Goal: Browse casually: Explore the website without a specific task or goal

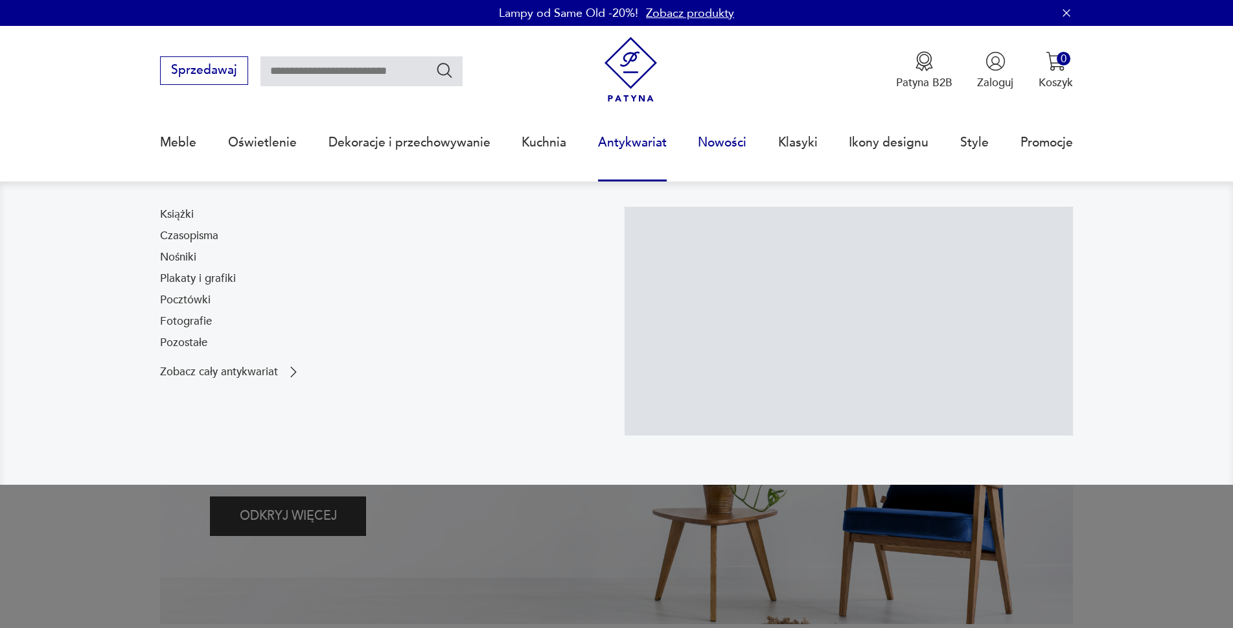
click at [721, 144] on link "Nowości" at bounding box center [722, 143] width 49 height 60
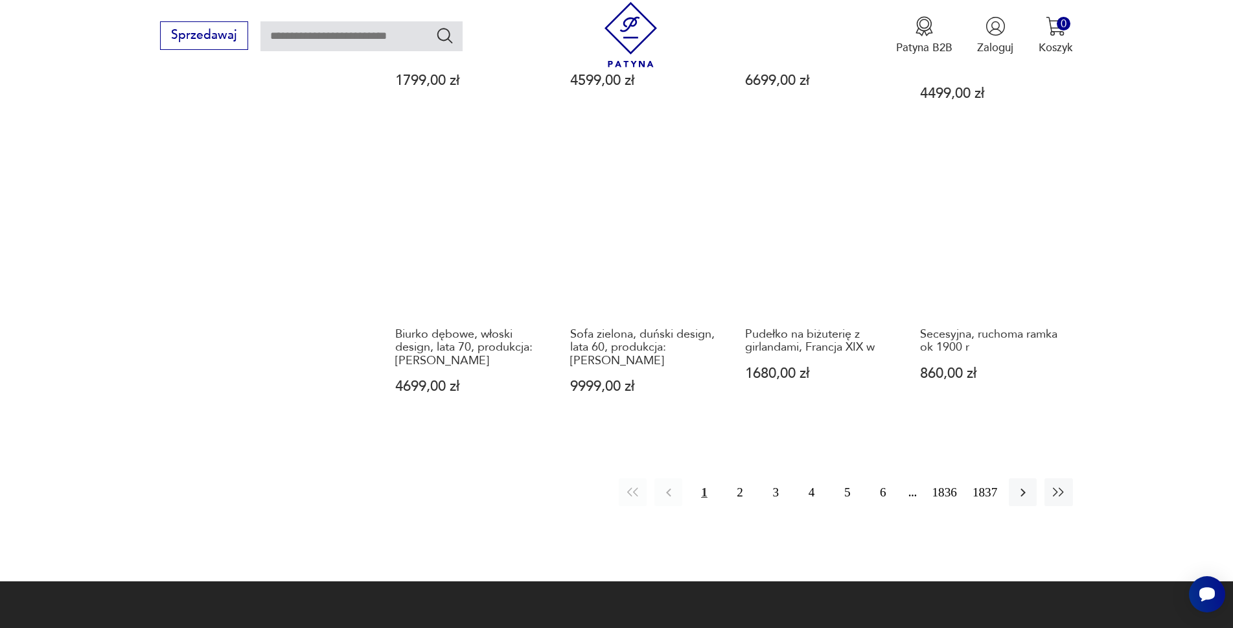
scroll to position [1255, 0]
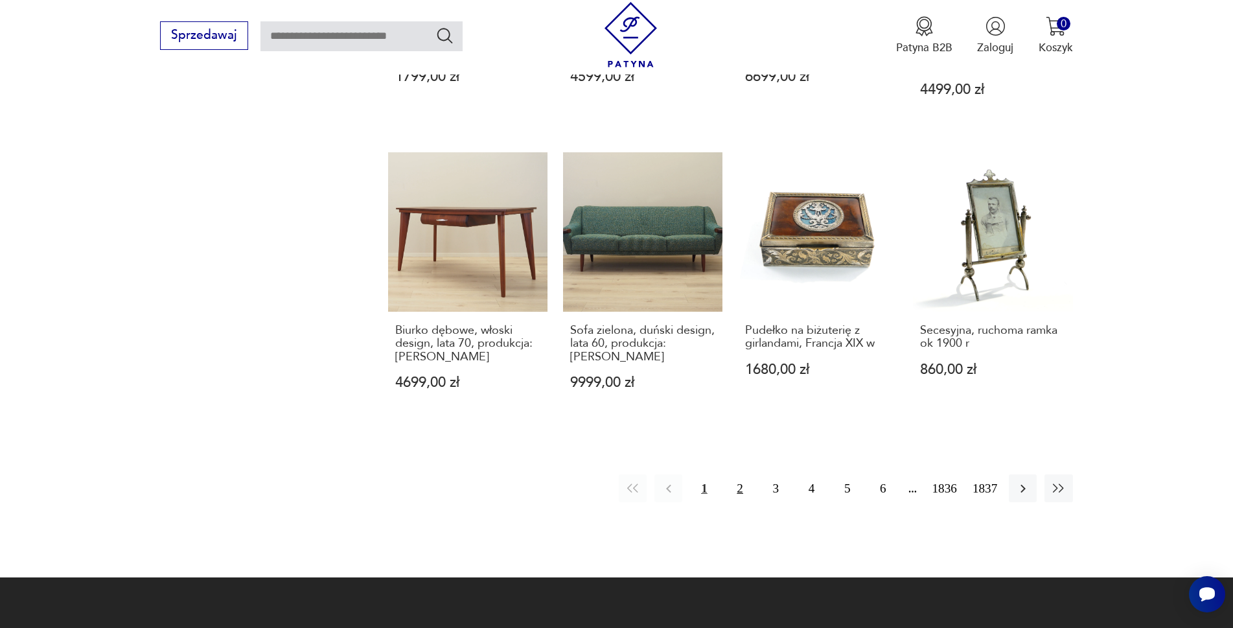
click at [741, 474] on button "2" at bounding box center [740, 488] width 28 height 28
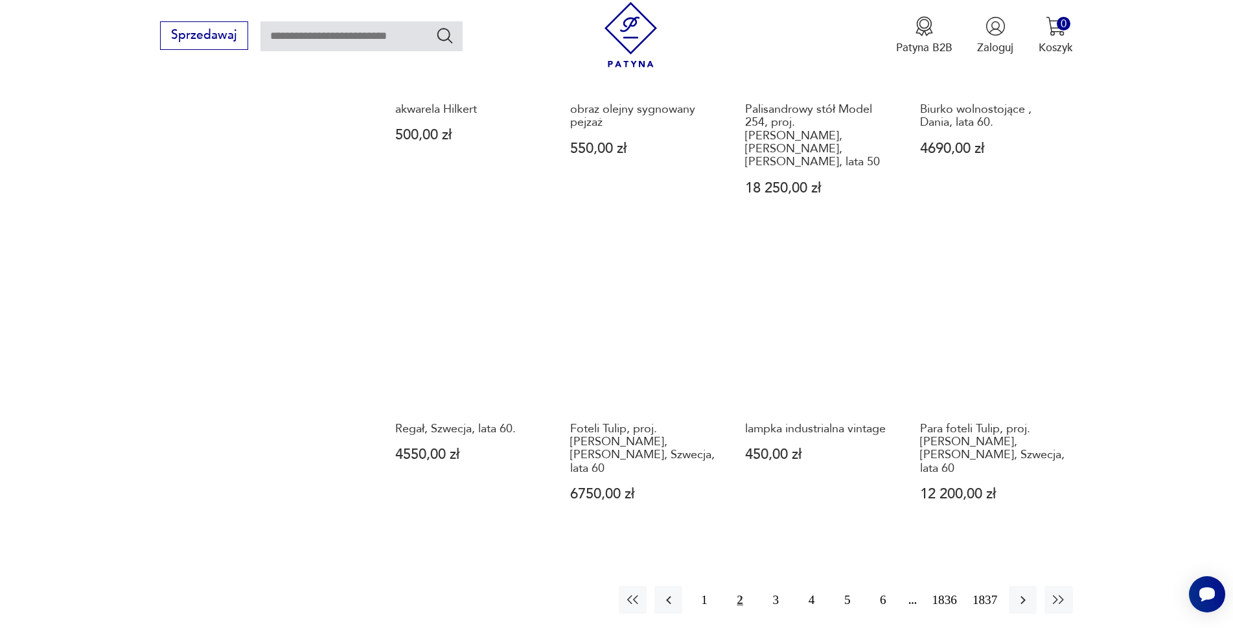
scroll to position [1256, 0]
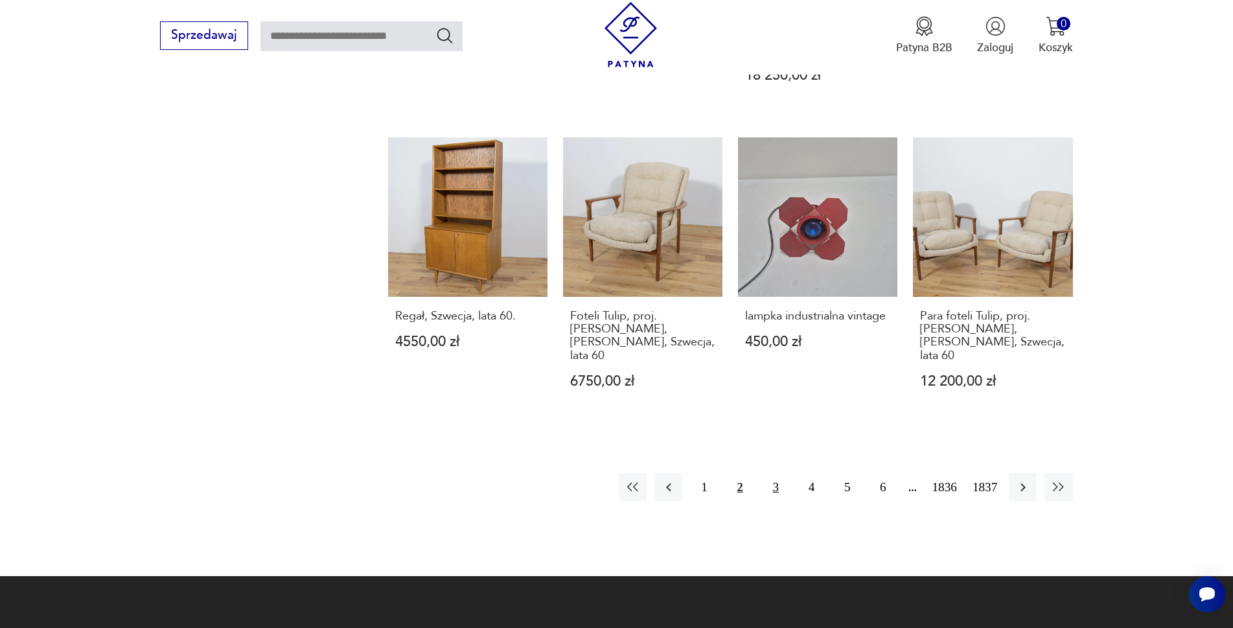
click at [775, 473] on button "3" at bounding box center [776, 487] width 28 height 28
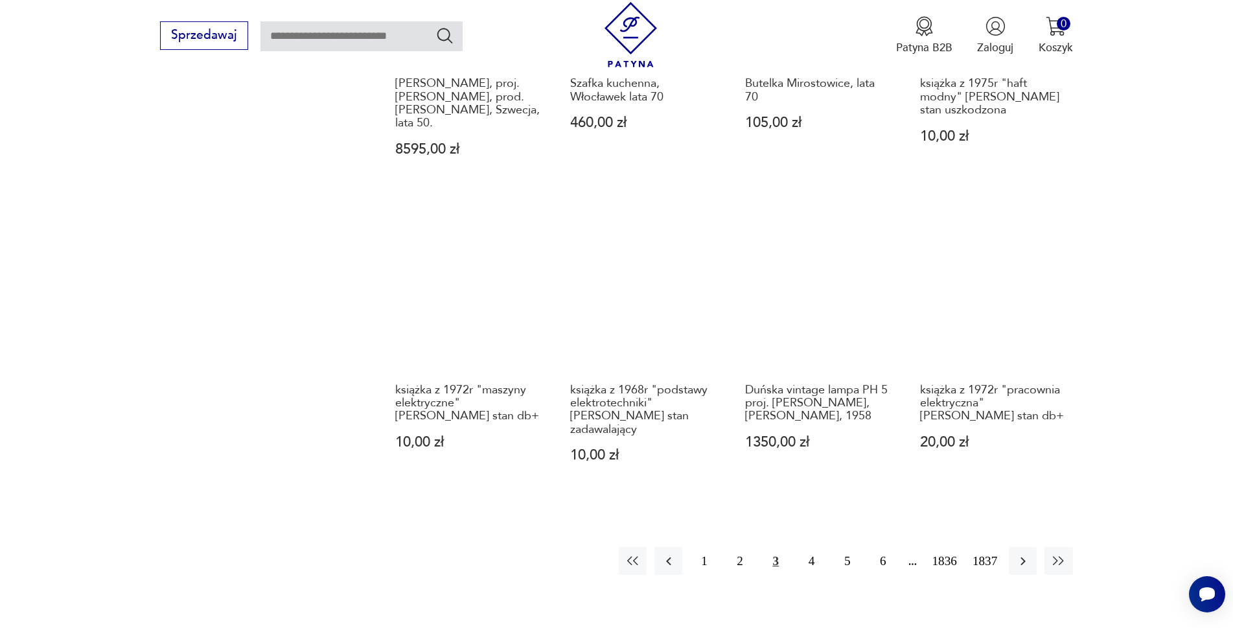
scroll to position [1192, 0]
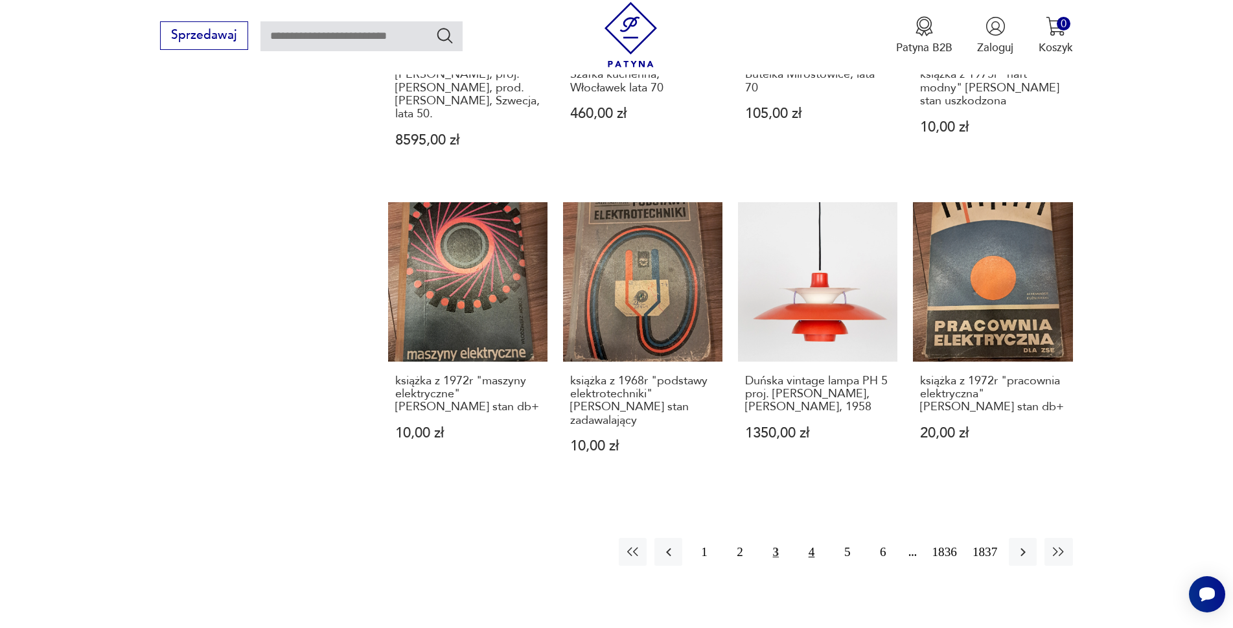
click at [809, 538] on button "4" at bounding box center [812, 552] width 28 height 28
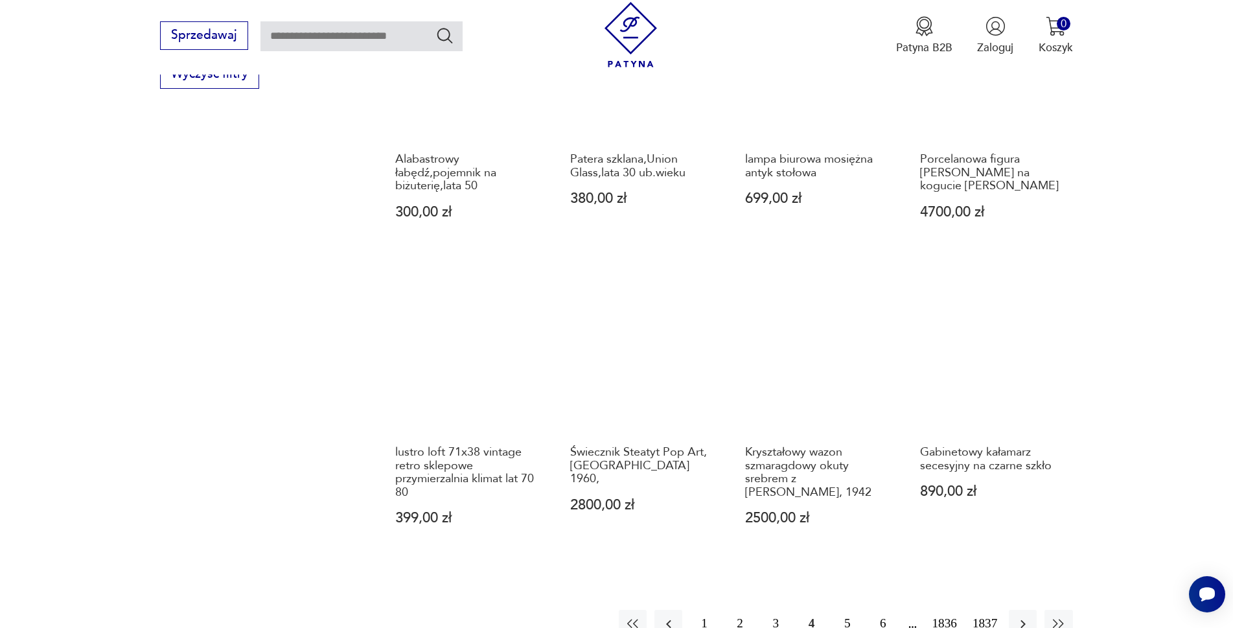
scroll to position [1192, 0]
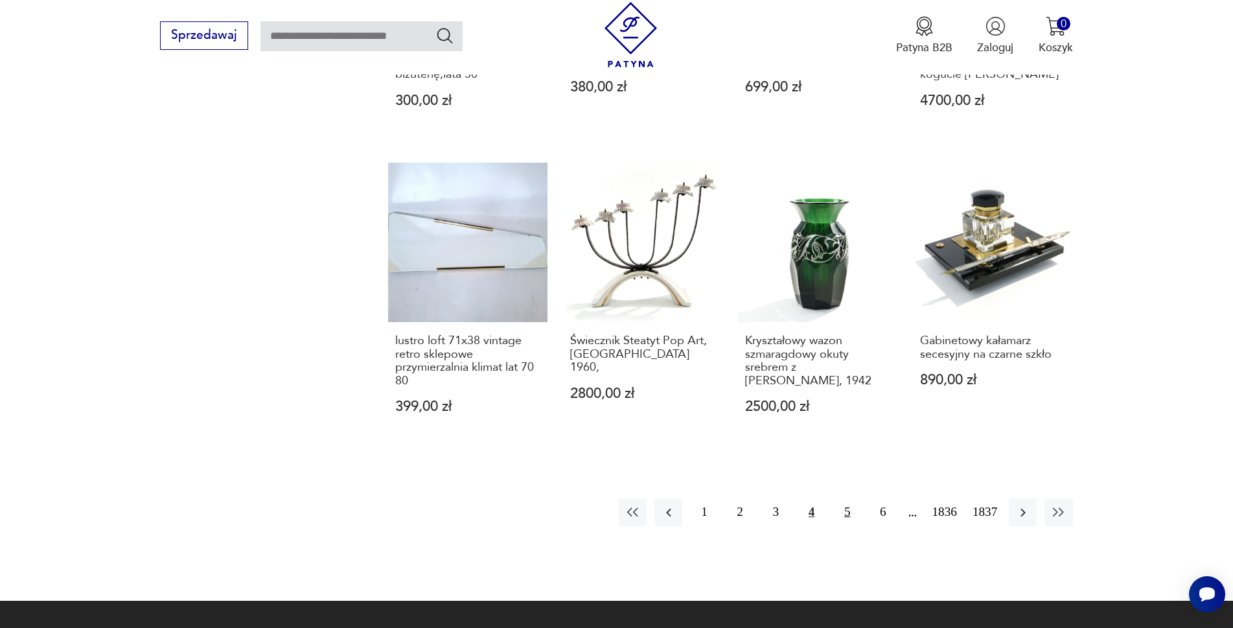
click at [846, 498] on button "5" at bounding box center [847, 512] width 28 height 28
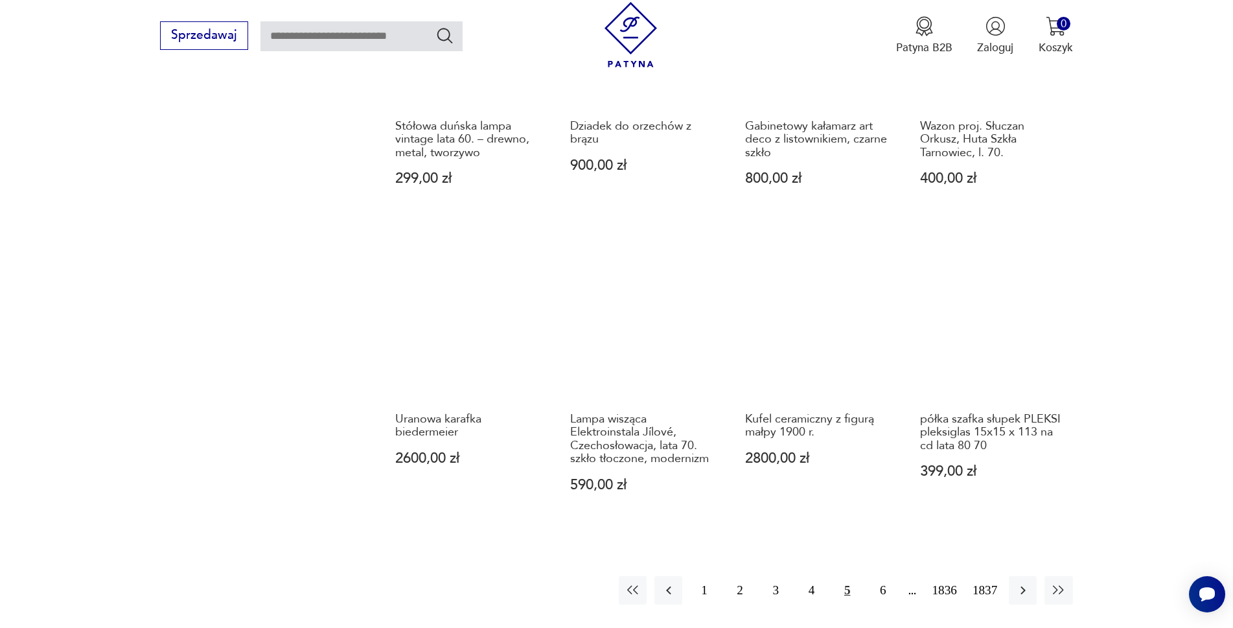
scroll to position [1321, 0]
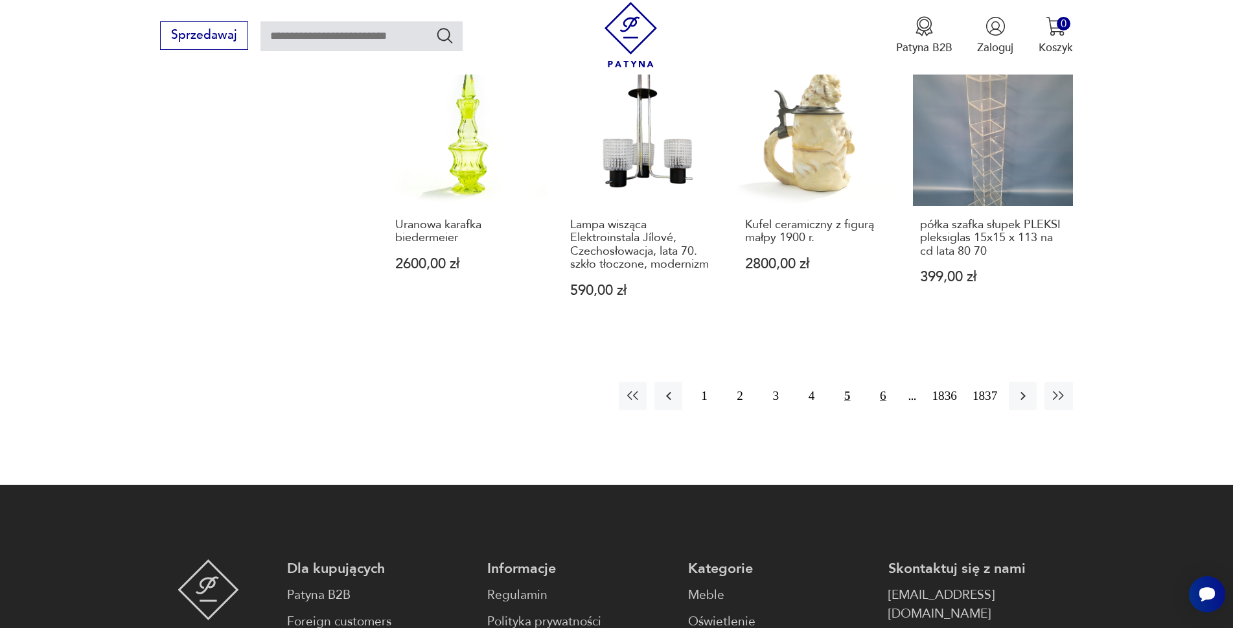
click at [883, 382] on button "6" at bounding box center [883, 396] width 28 height 28
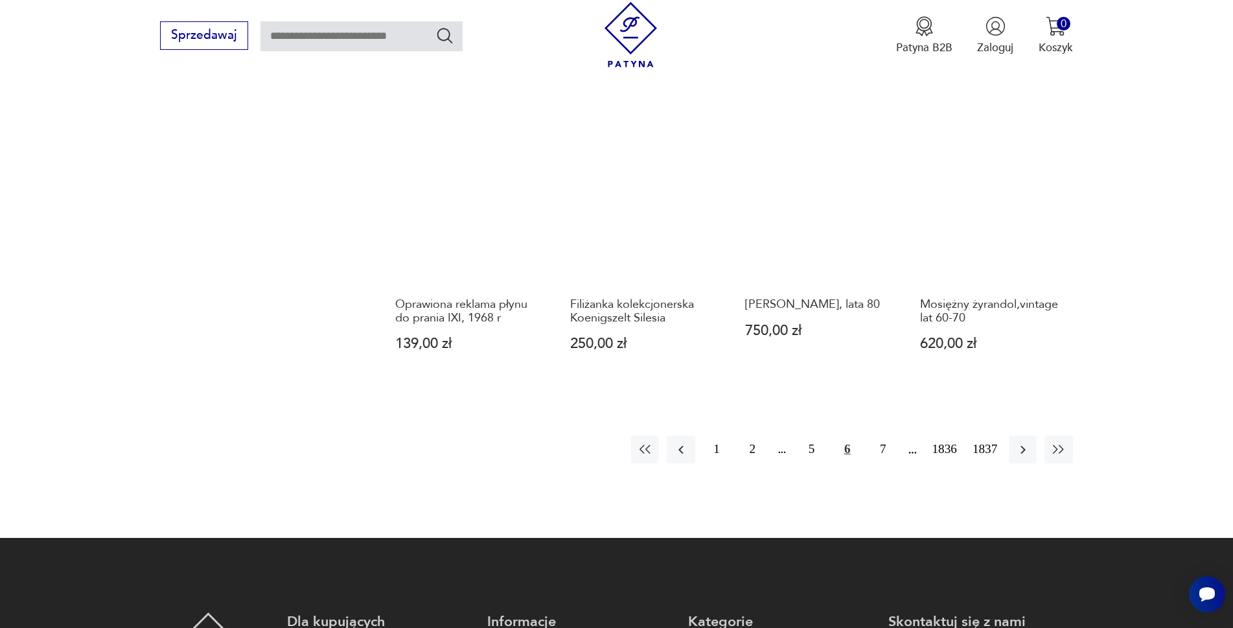
scroll to position [1321, 0]
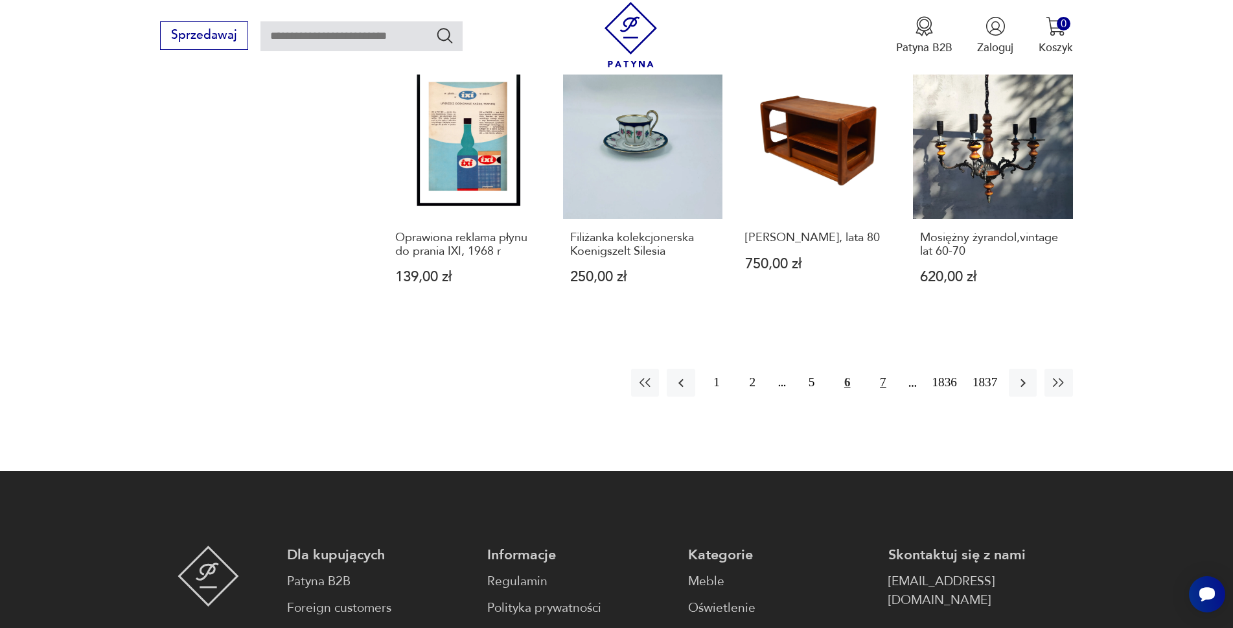
click at [884, 369] on button "7" at bounding box center [883, 383] width 28 height 28
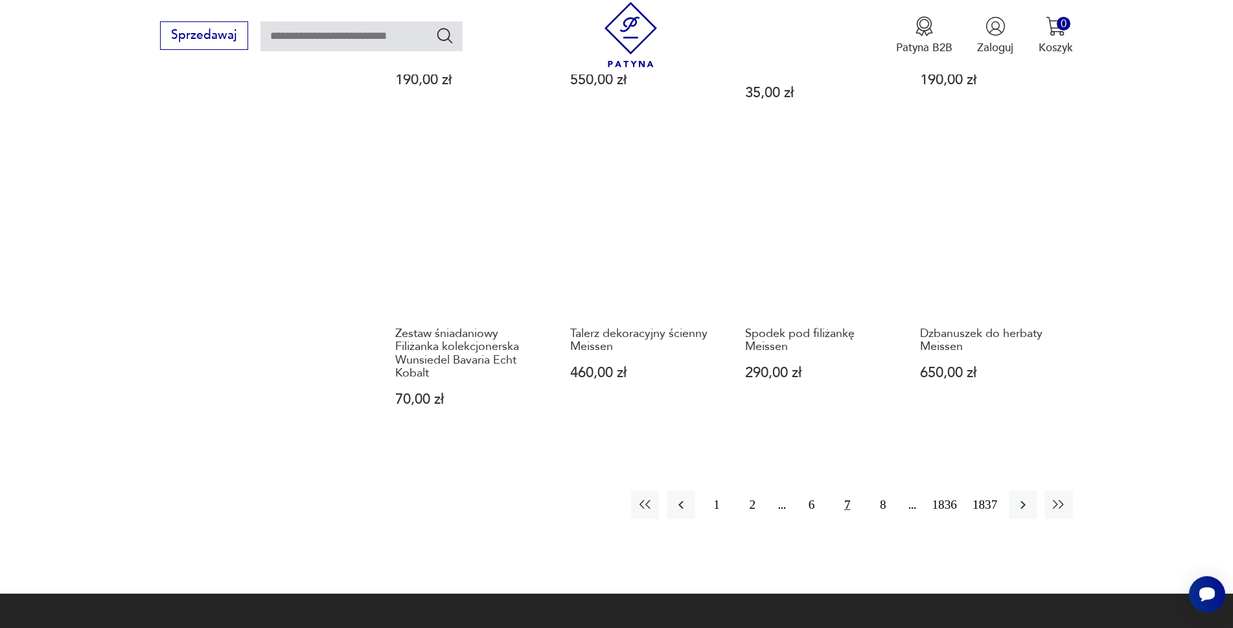
scroll to position [1192, 0]
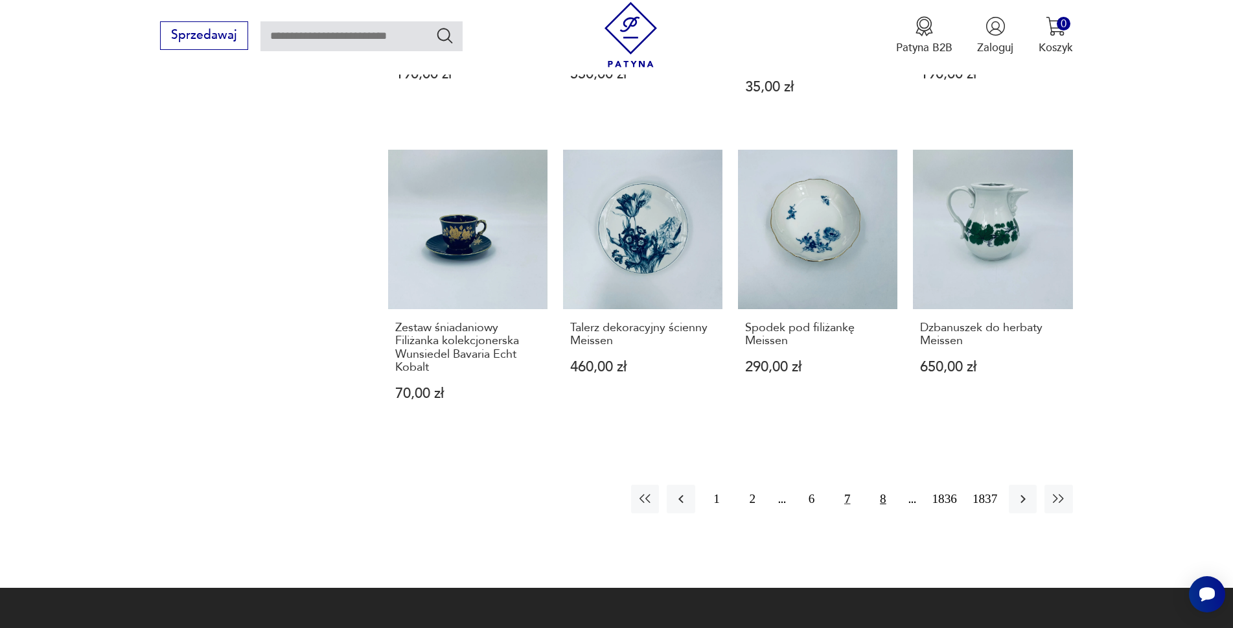
click at [882, 498] on button "8" at bounding box center [883, 499] width 28 height 28
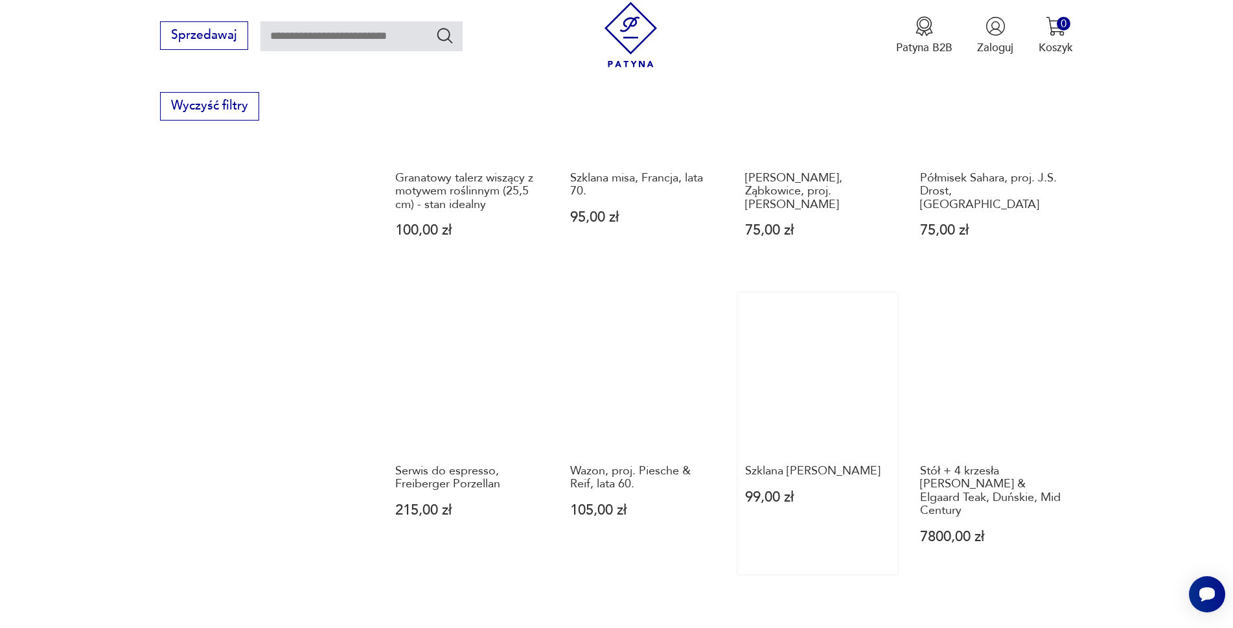
scroll to position [1127, 0]
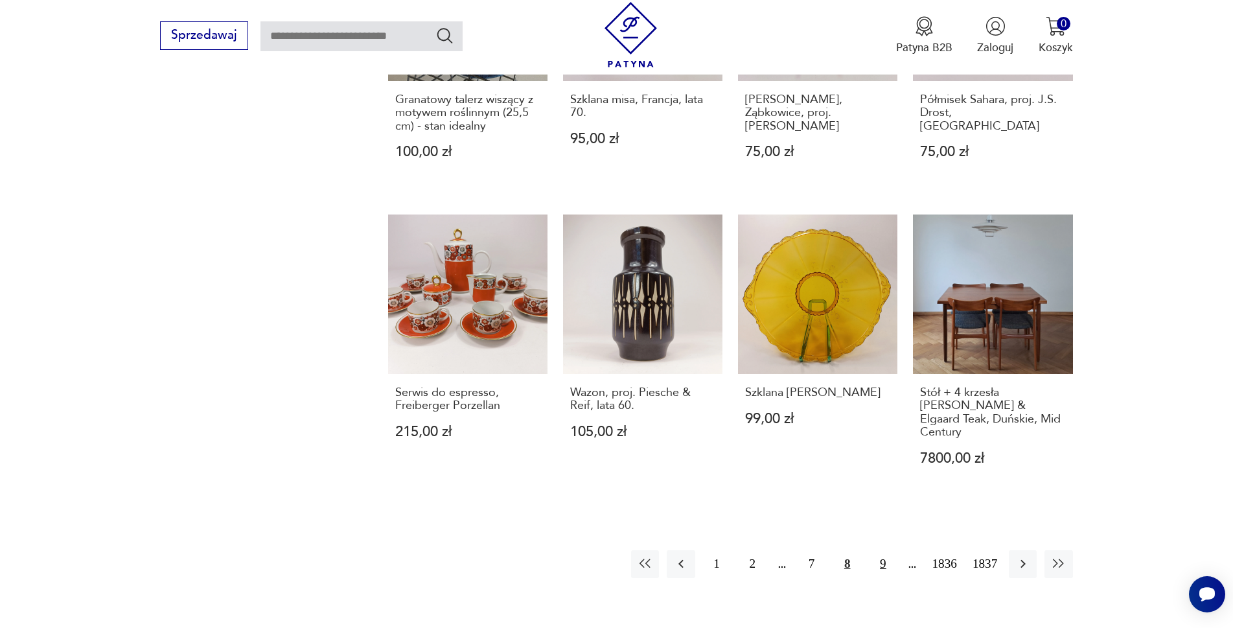
click at [878, 550] on button "9" at bounding box center [883, 564] width 28 height 28
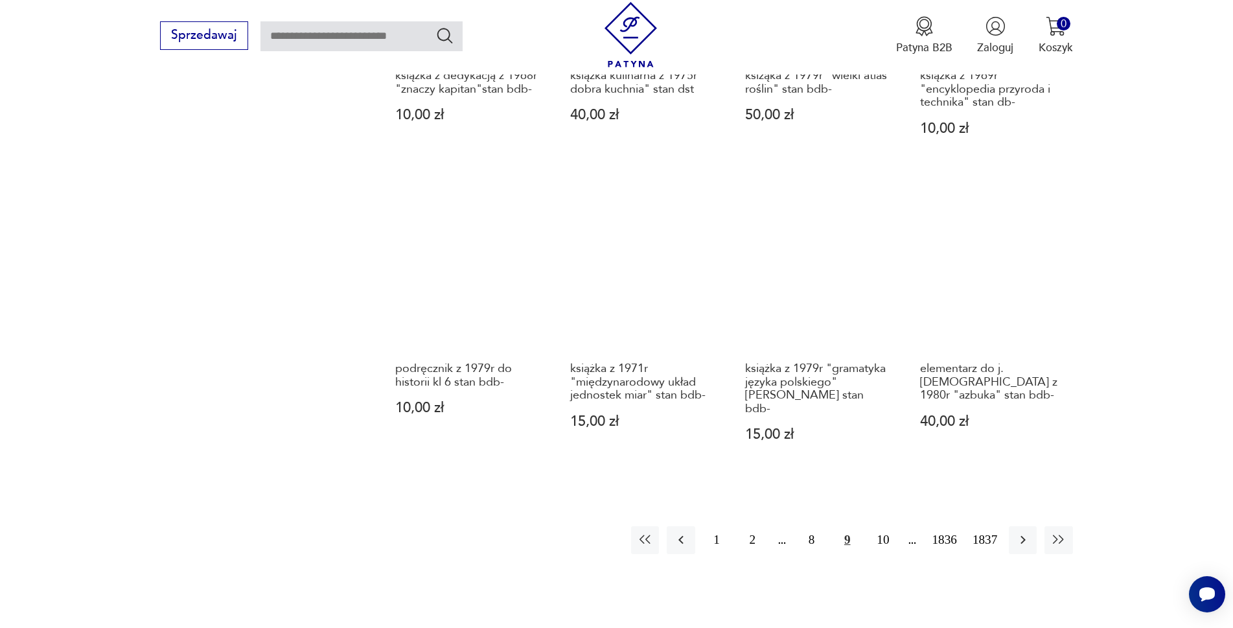
scroll to position [1192, 0]
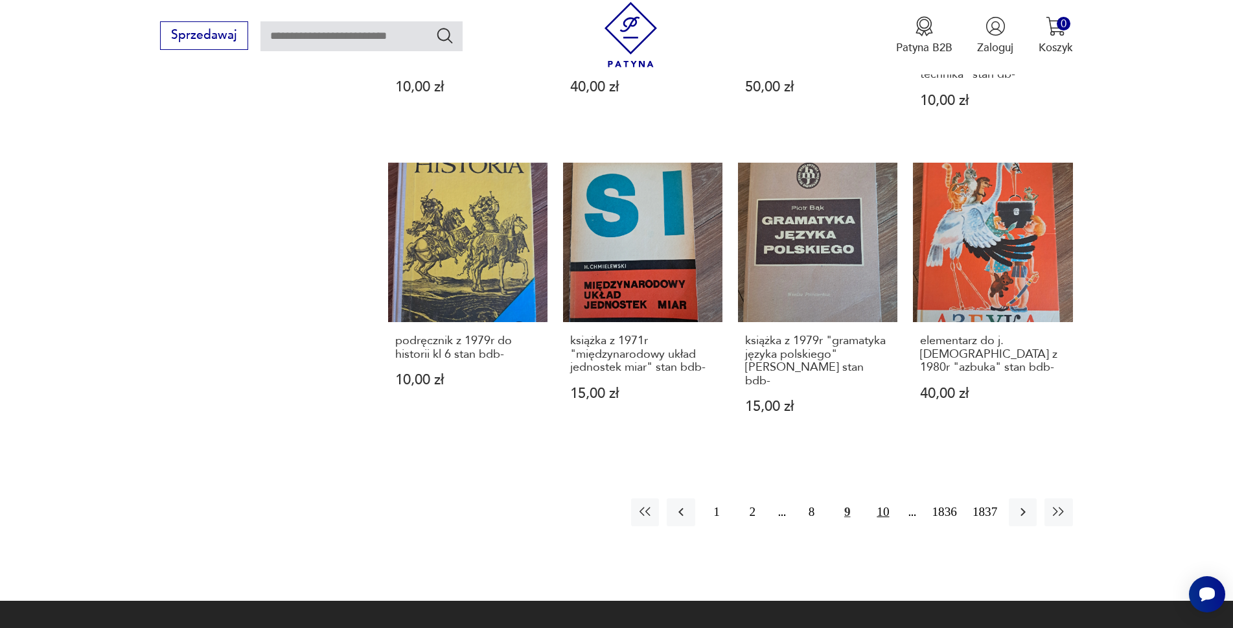
click at [881, 498] on button "10" at bounding box center [883, 512] width 28 height 28
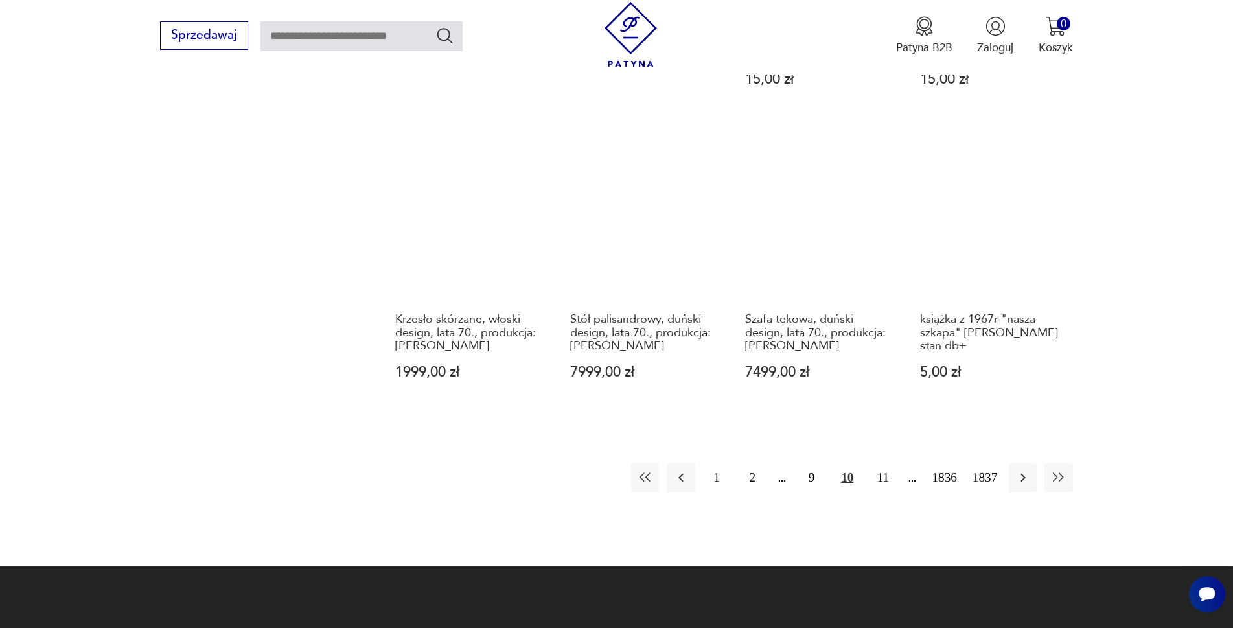
scroll to position [1321, 0]
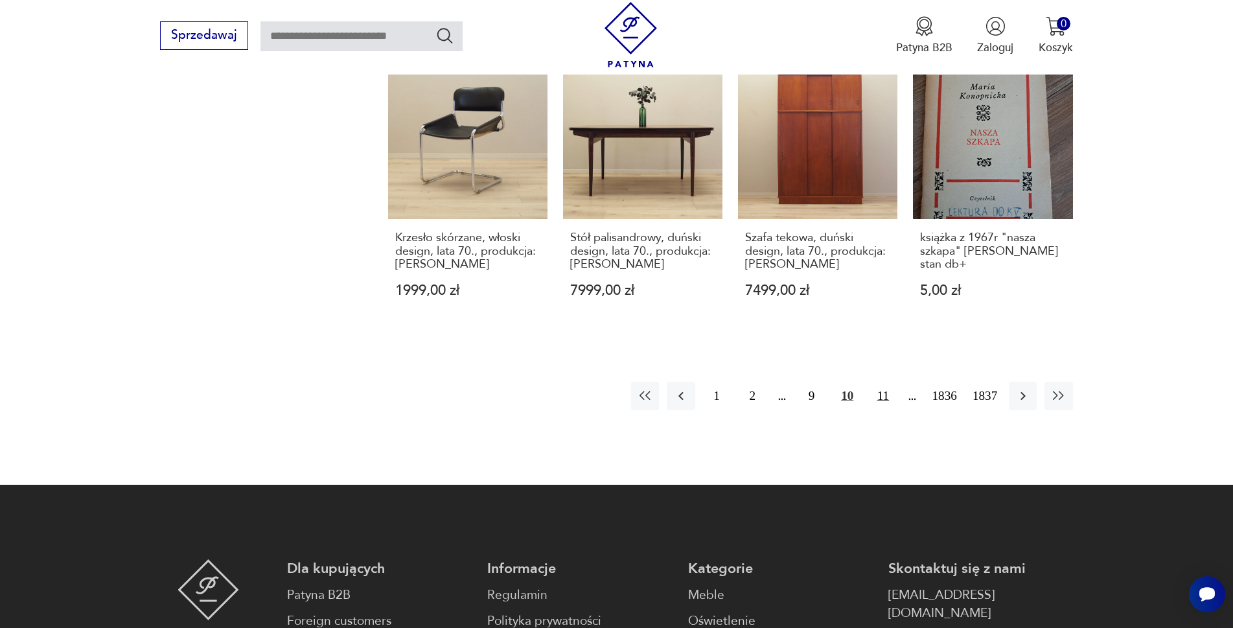
click at [873, 382] on button "11" at bounding box center [883, 396] width 28 height 28
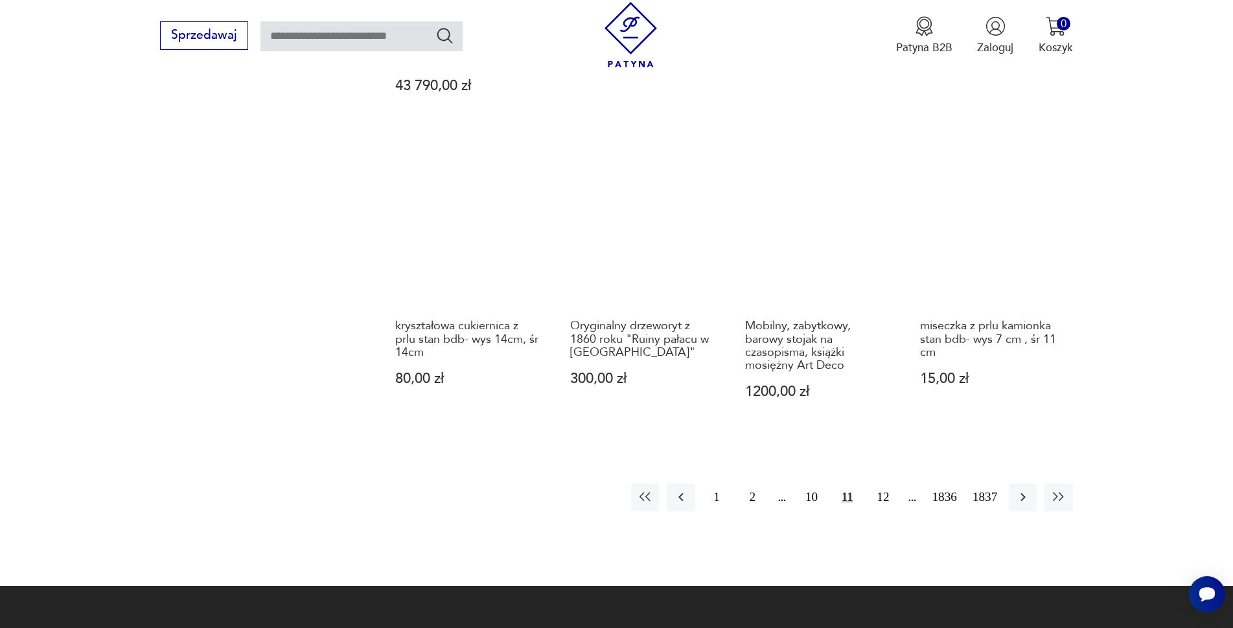
scroll to position [1256, 0]
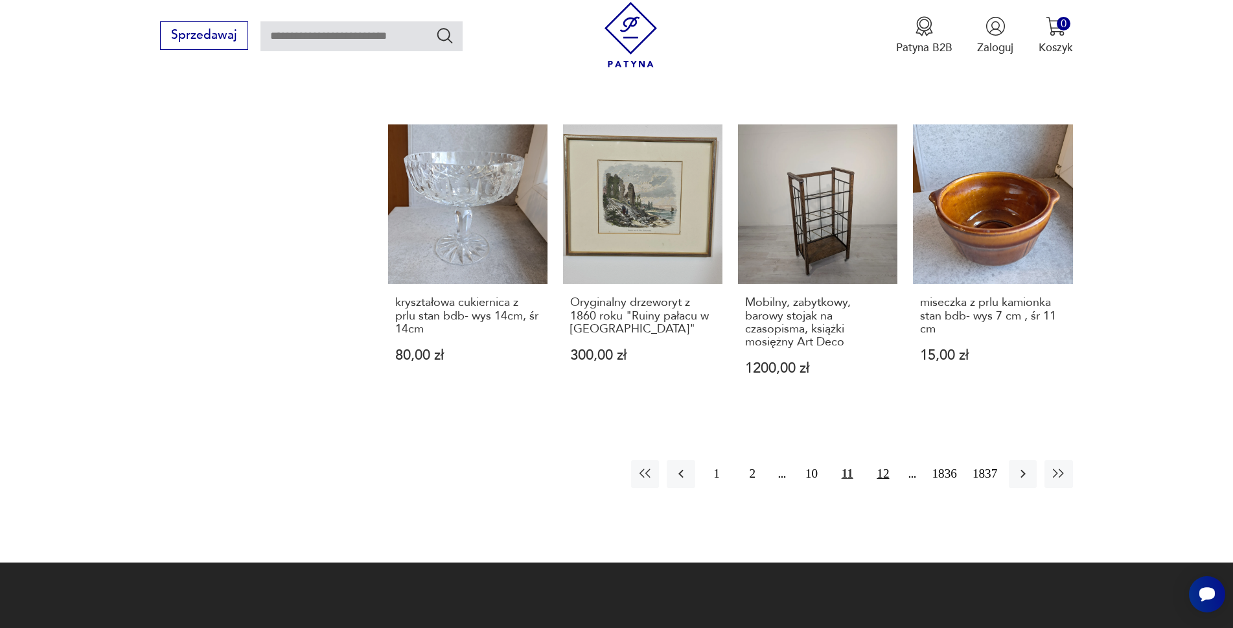
click at [885, 460] on button "12" at bounding box center [883, 474] width 28 height 28
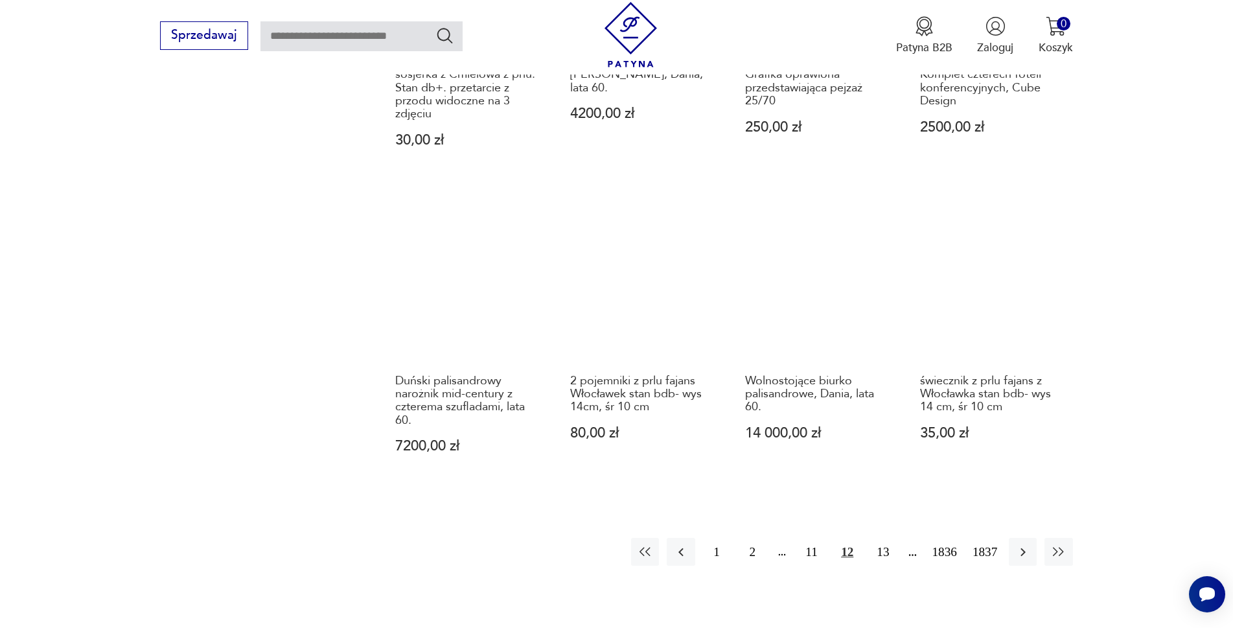
scroll to position [1321, 0]
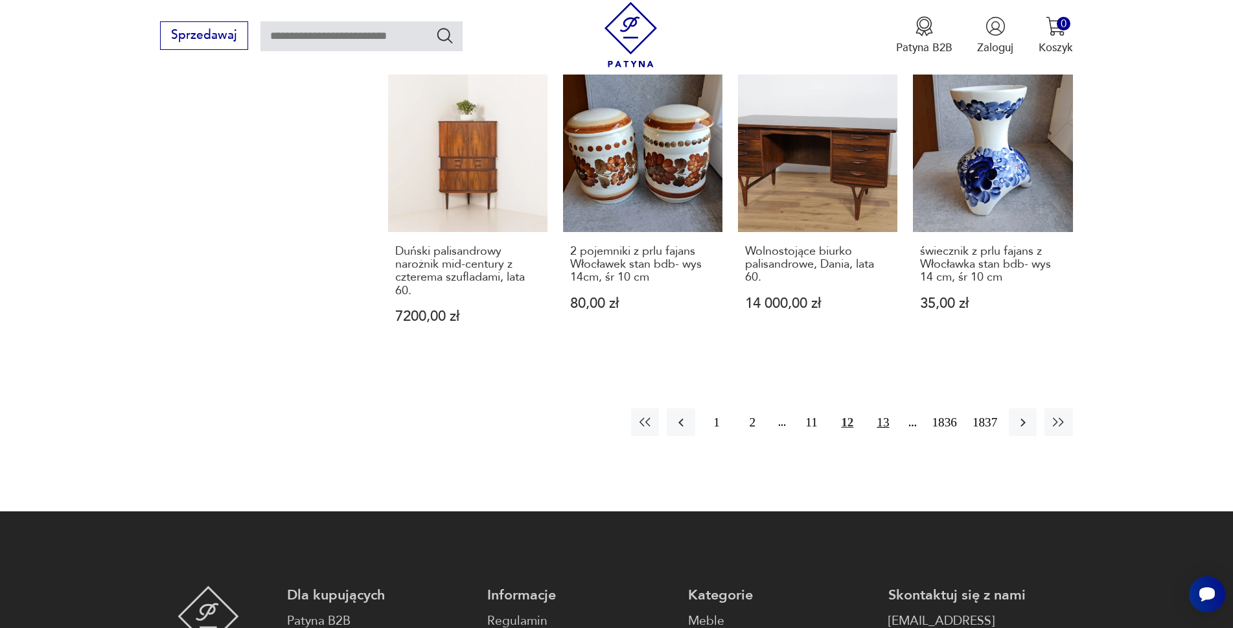
click at [885, 408] on button "13" at bounding box center [883, 422] width 28 height 28
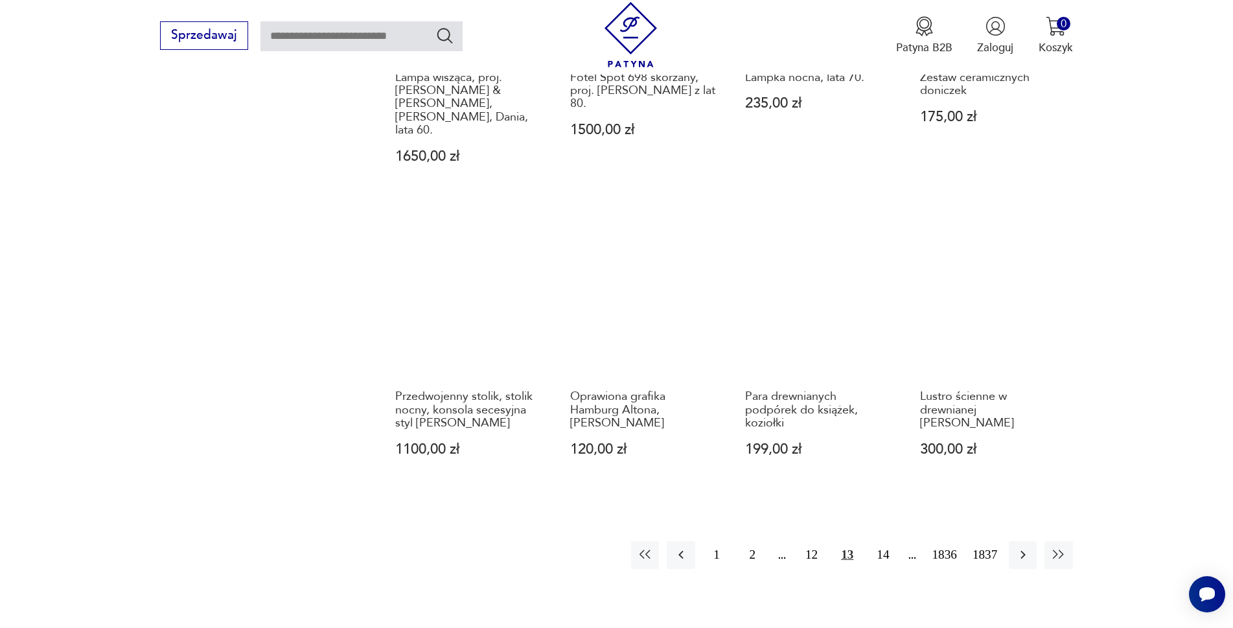
scroll to position [1321, 0]
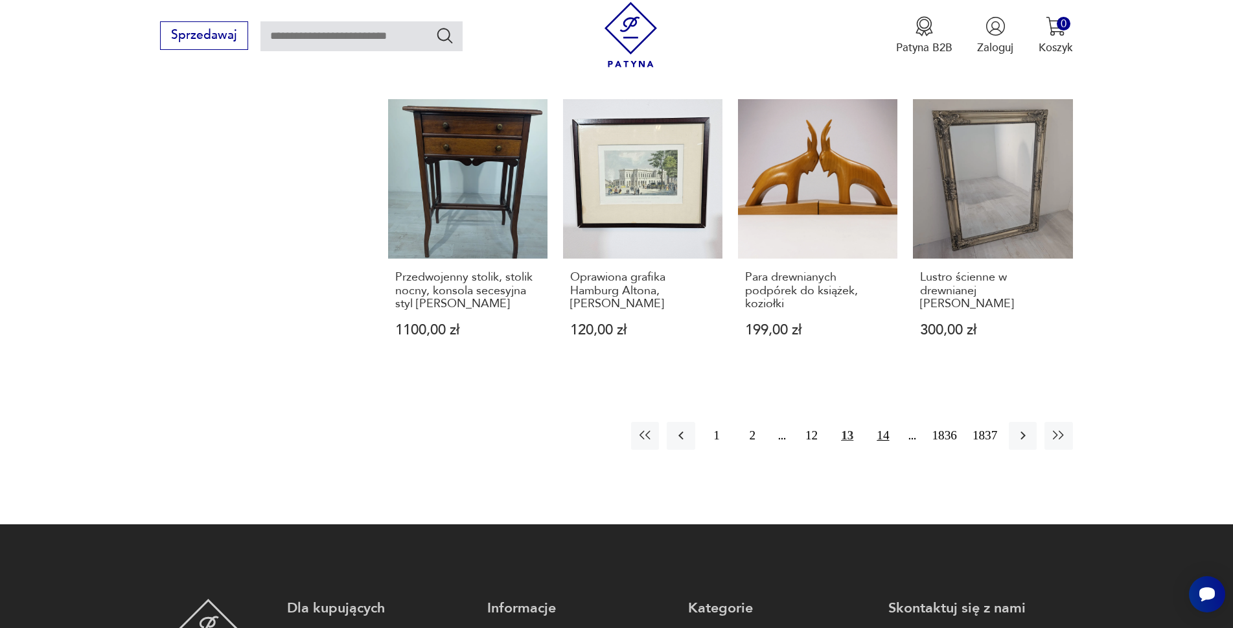
click at [881, 422] on button "14" at bounding box center [883, 436] width 28 height 28
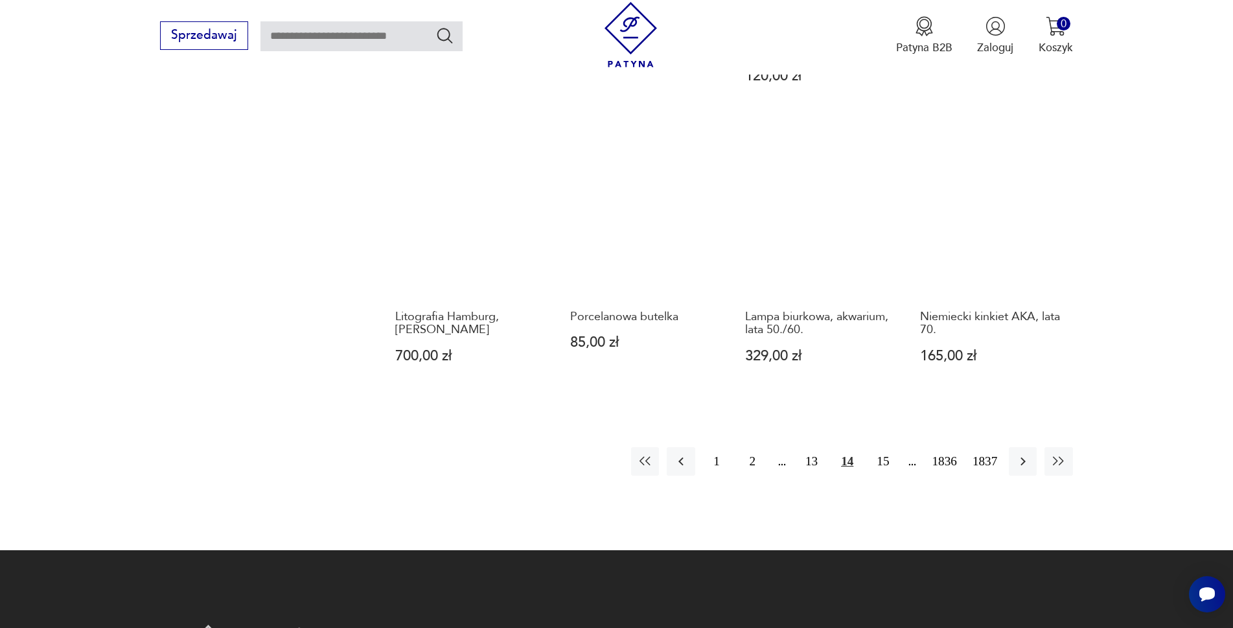
scroll to position [1256, 0]
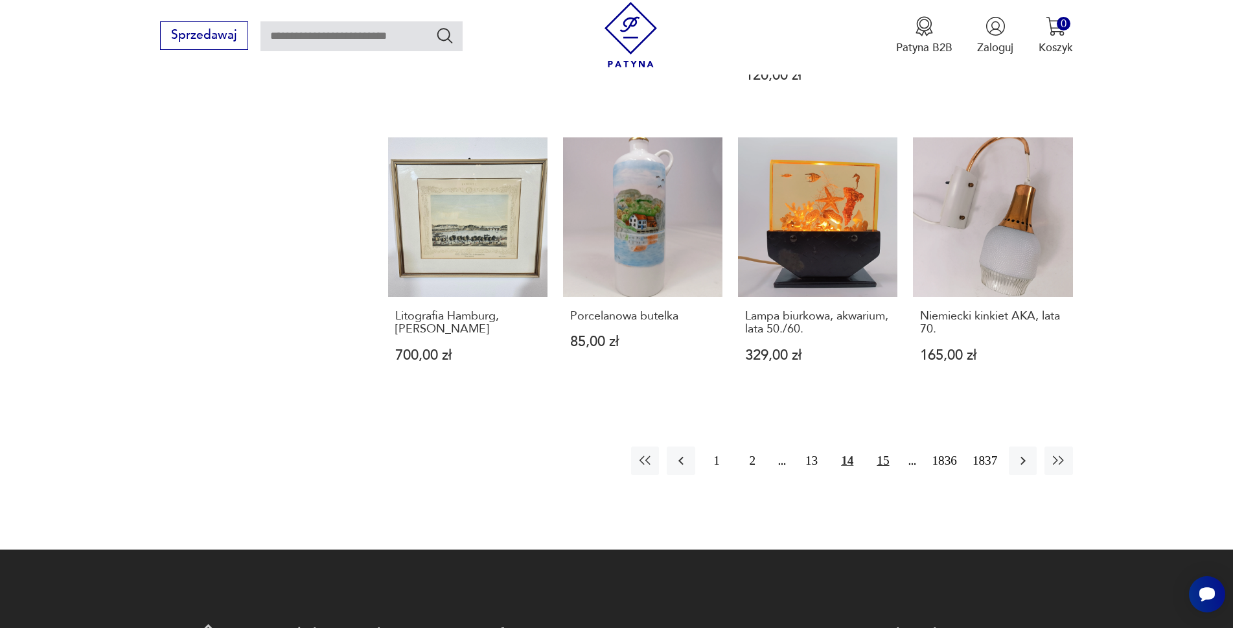
click at [881, 446] on button "15" at bounding box center [883, 460] width 28 height 28
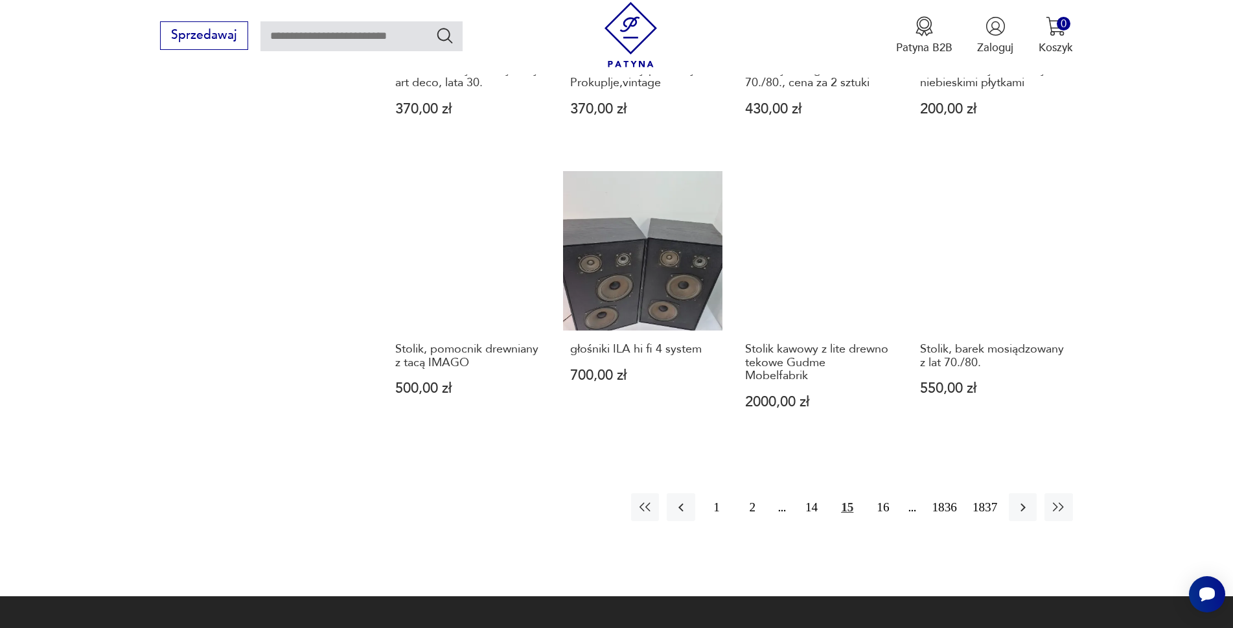
scroll to position [1192, 0]
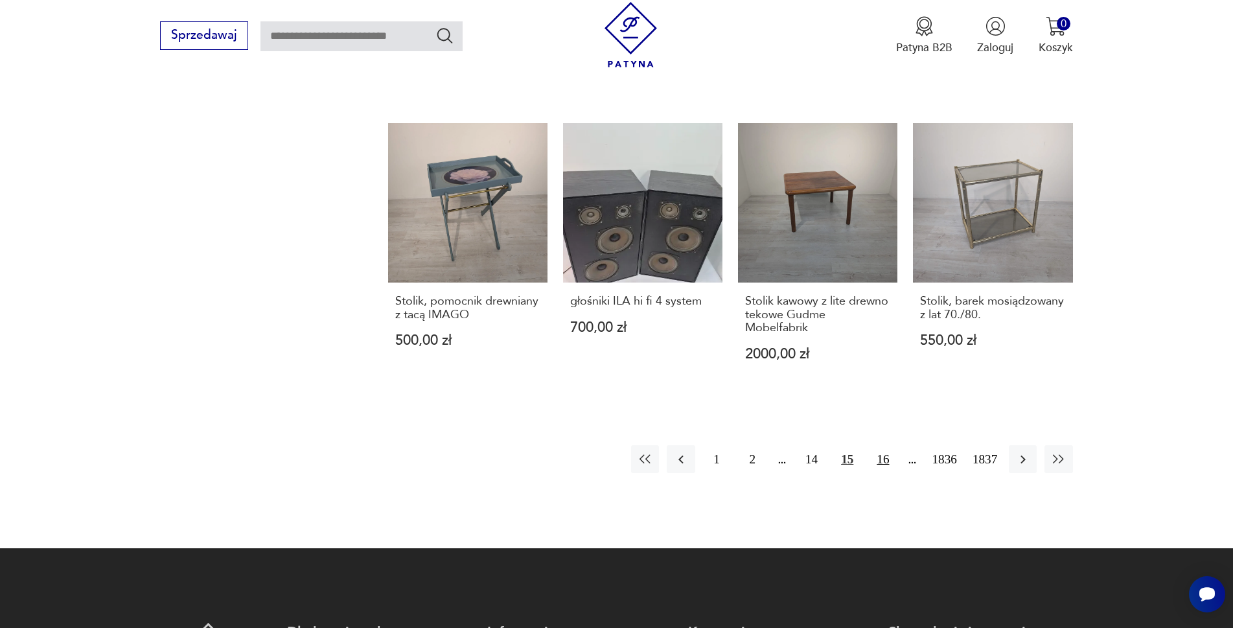
click at [886, 461] on button "16" at bounding box center [883, 459] width 28 height 28
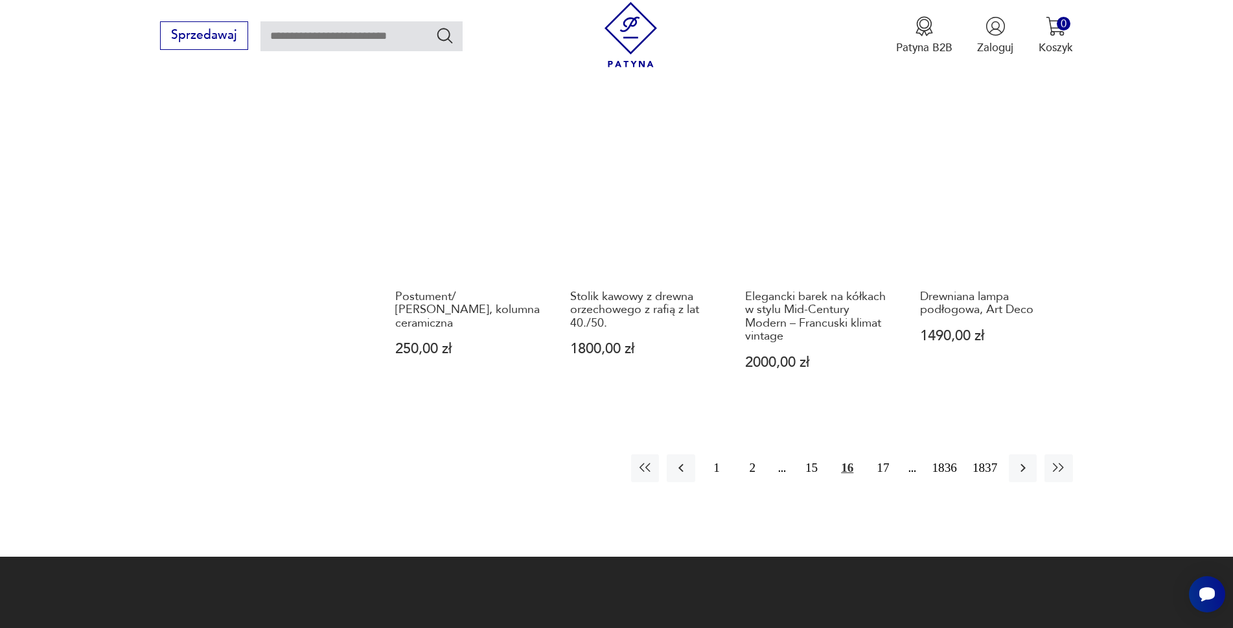
scroll to position [1256, 0]
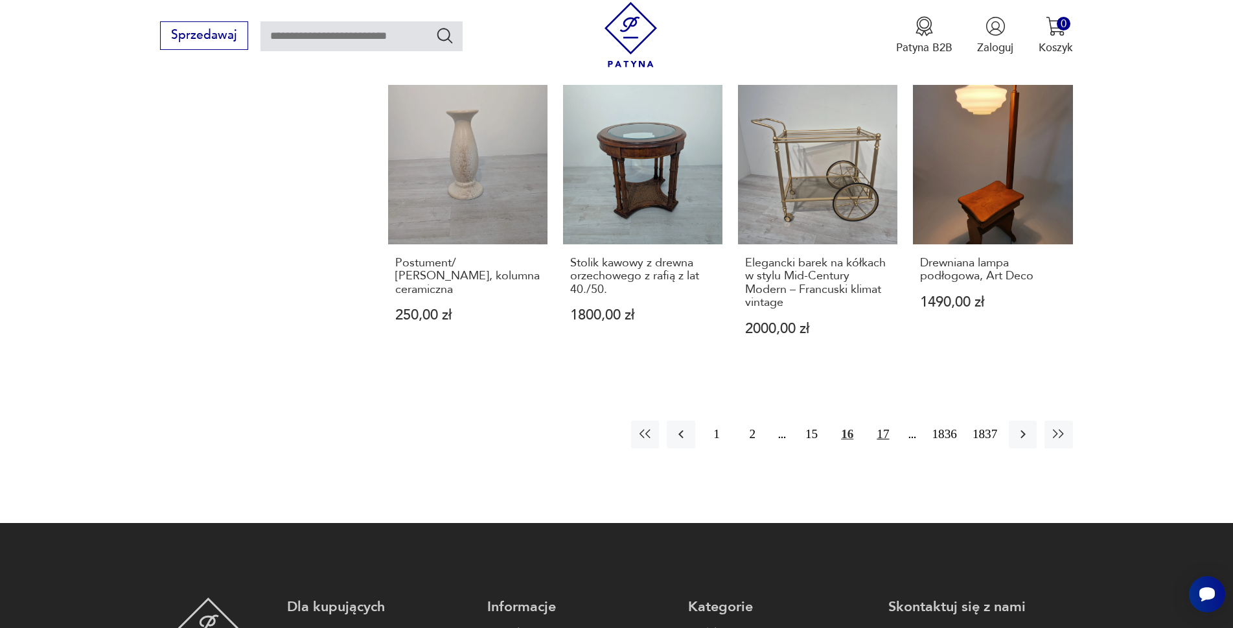
click at [881, 433] on button "17" at bounding box center [883, 435] width 28 height 28
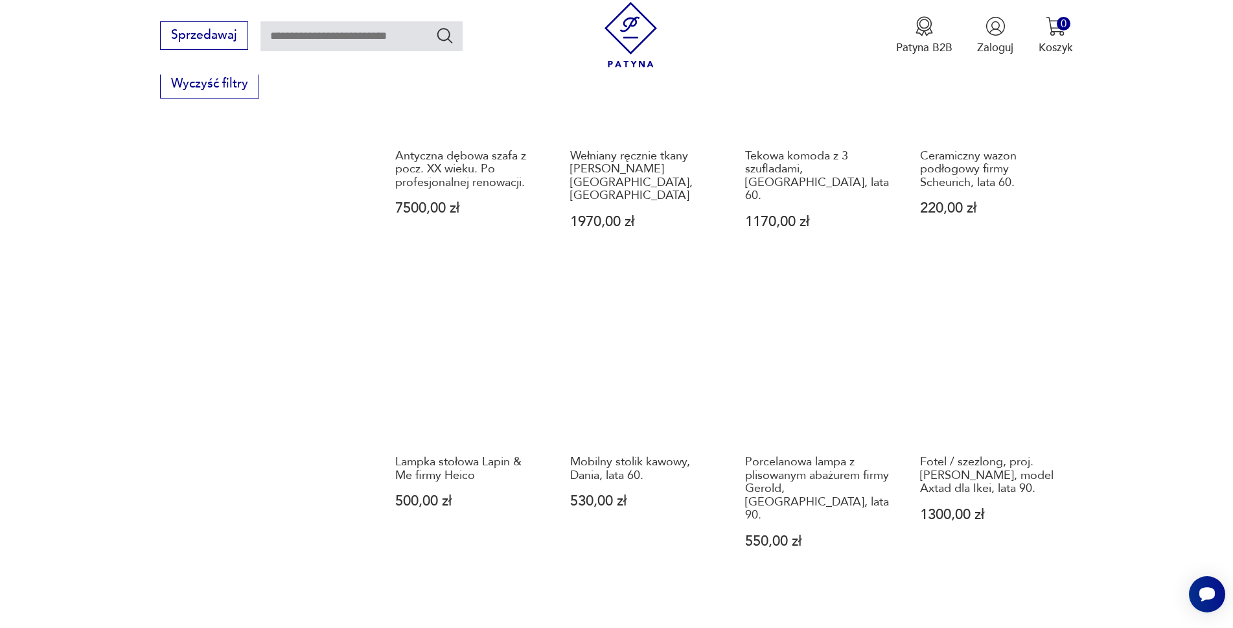
scroll to position [1192, 0]
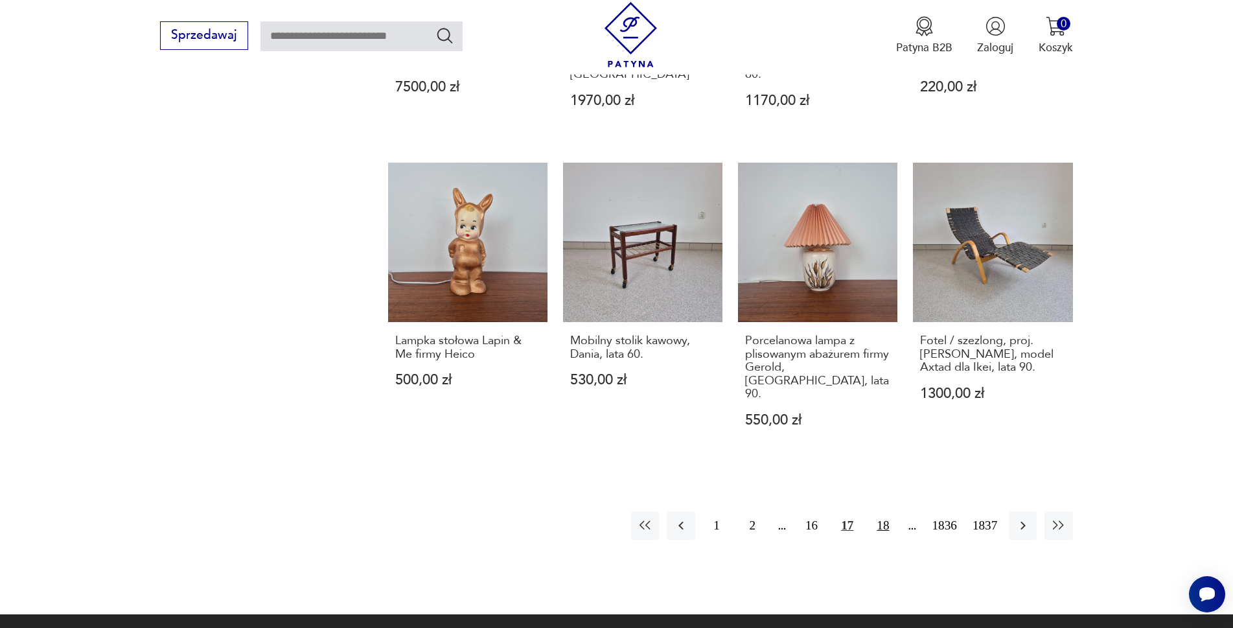
click at [884, 511] on button "18" at bounding box center [883, 525] width 28 height 28
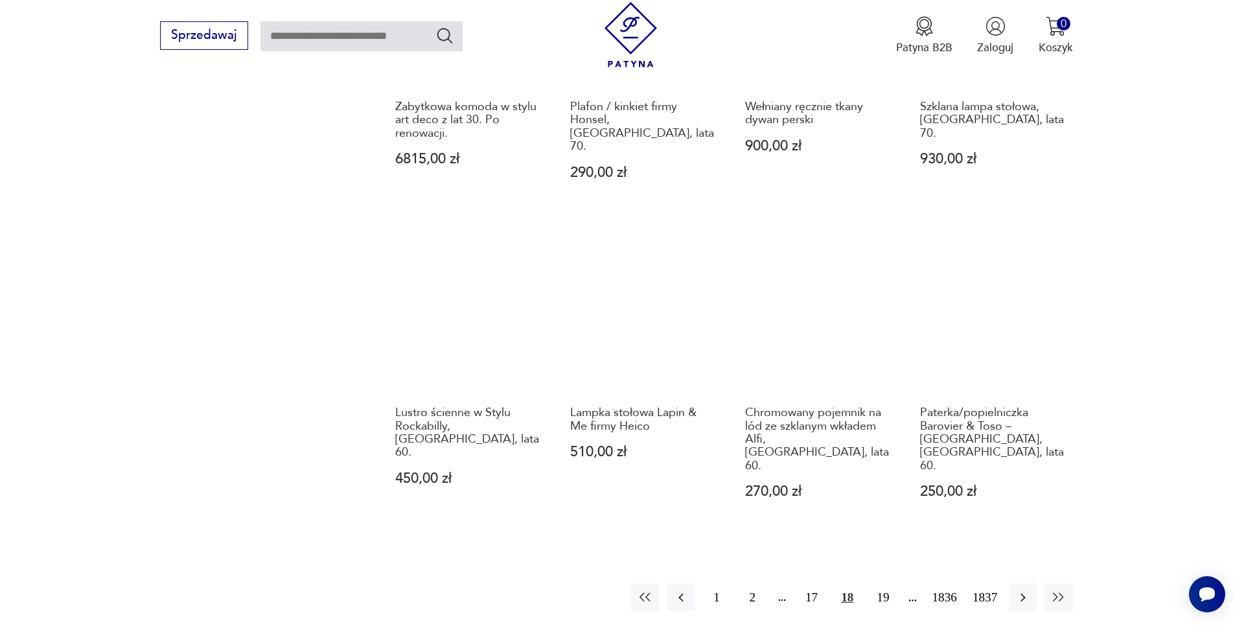
scroll to position [1127, 0]
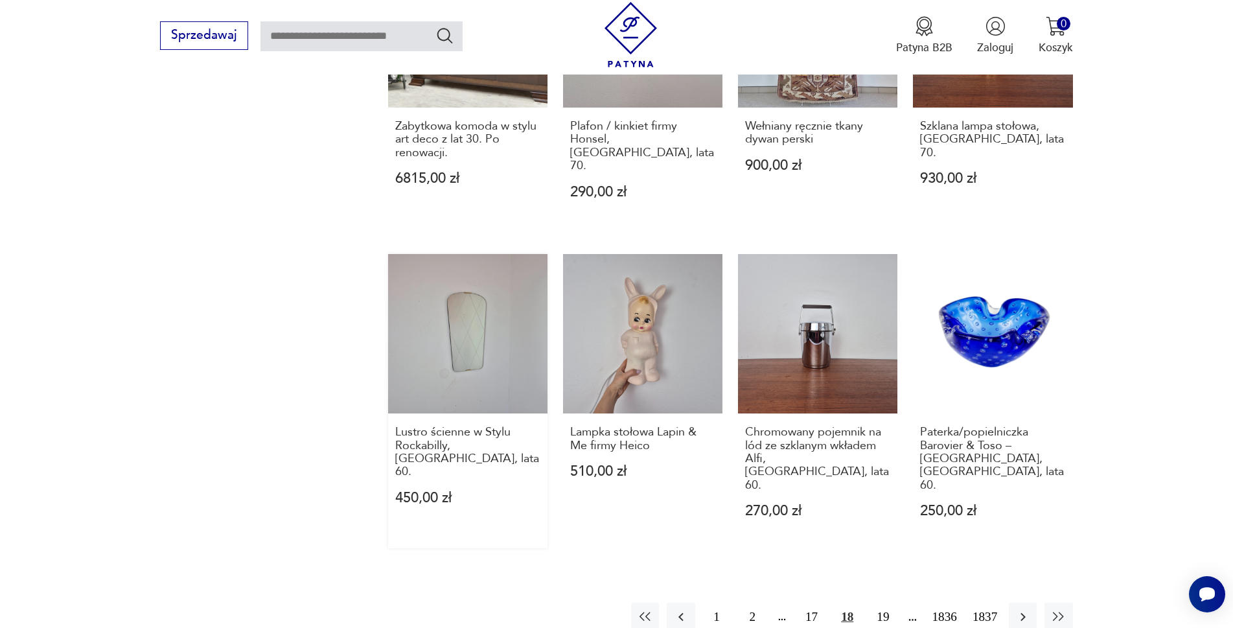
click at [479, 380] on link "Lustro ścienne w Stylu Rockabilly, [GEOGRAPHIC_DATA], lata 60. 450,00 zł" at bounding box center [467, 401] width 159 height 294
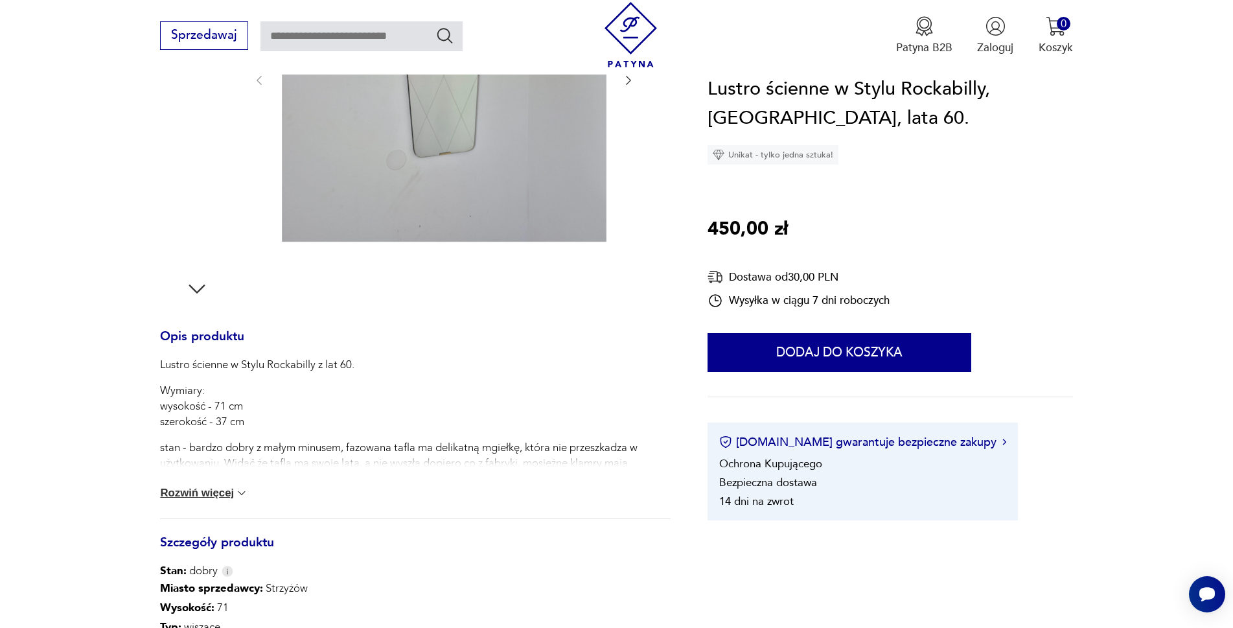
scroll to position [324, 0]
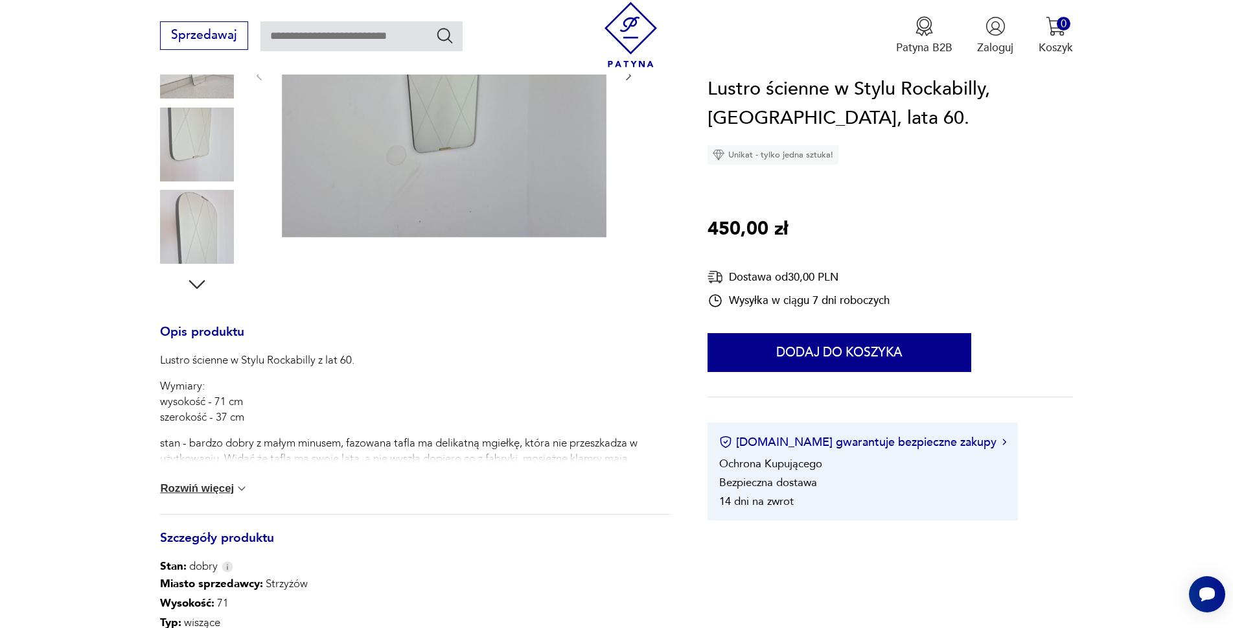
click at [214, 486] on button "Rozwiń więcej" at bounding box center [204, 488] width 88 height 13
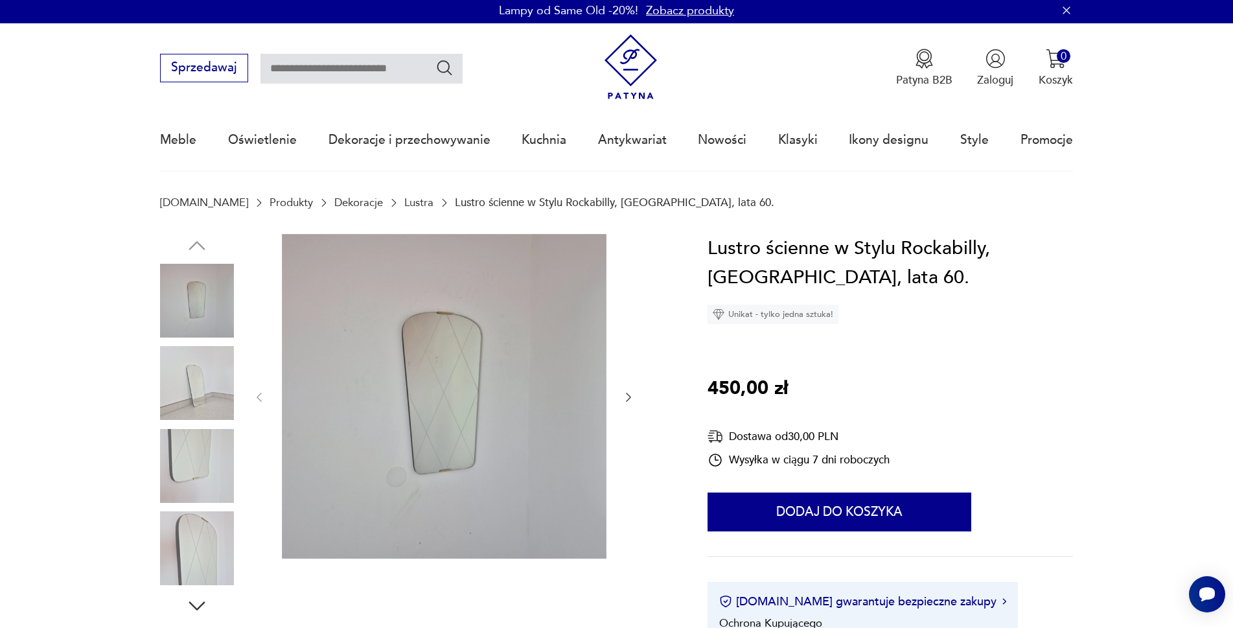
scroll to position [0, 0]
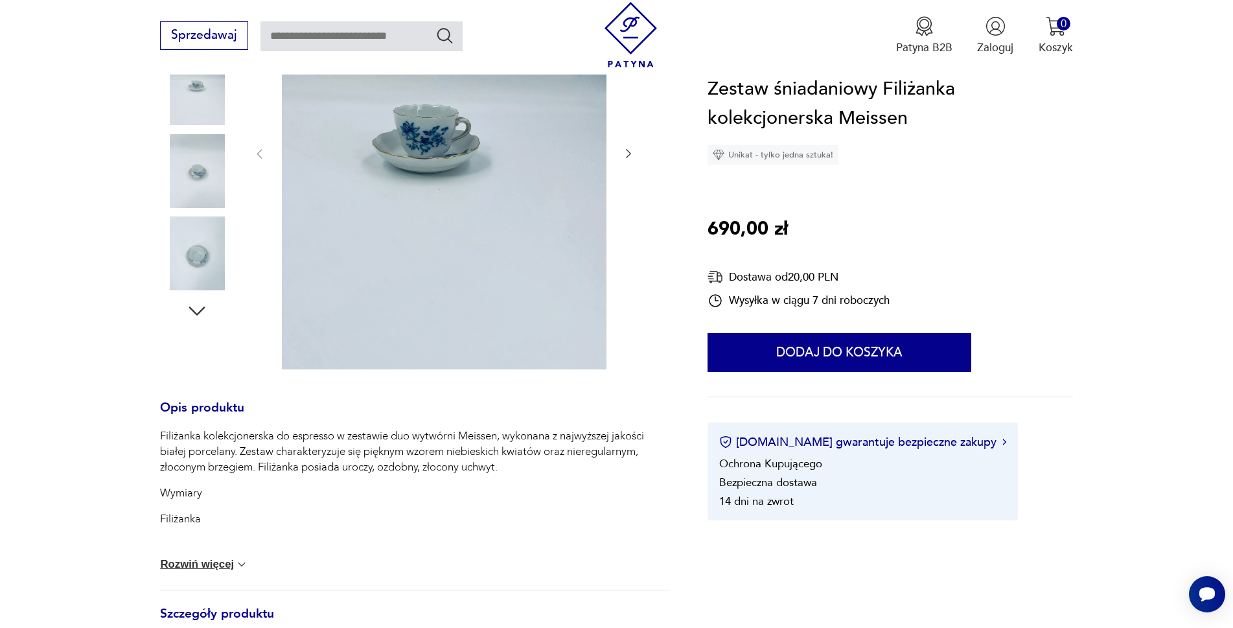
scroll to position [324, 0]
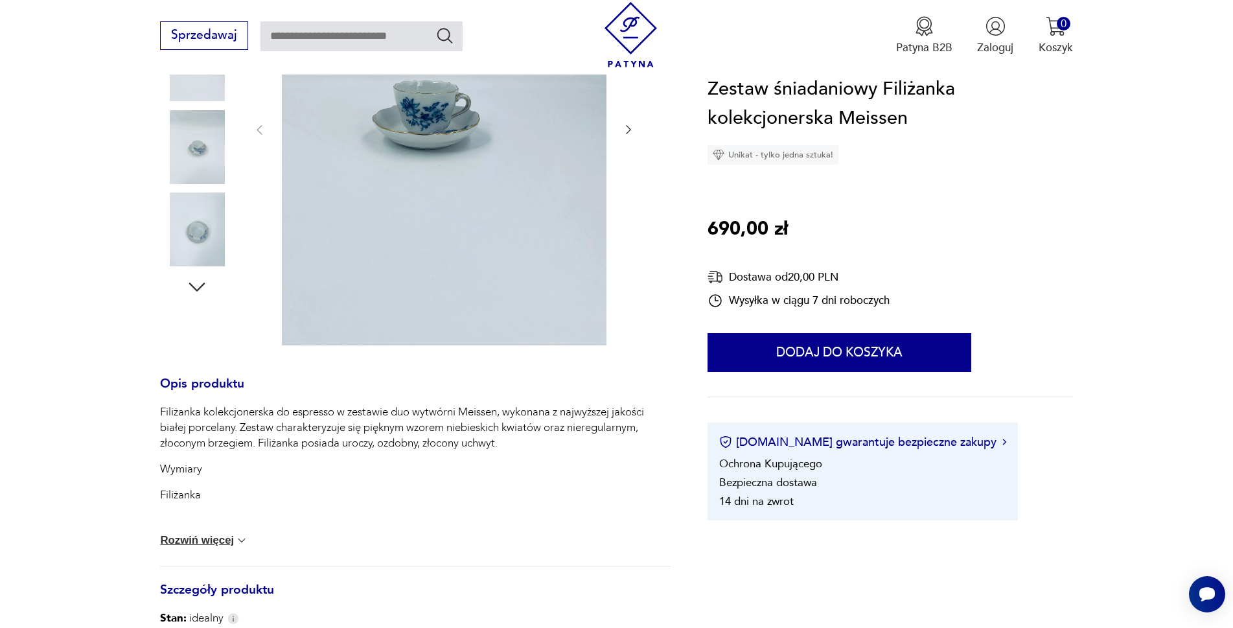
click at [242, 542] on img at bounding box center [241, 540] width 13 height 13
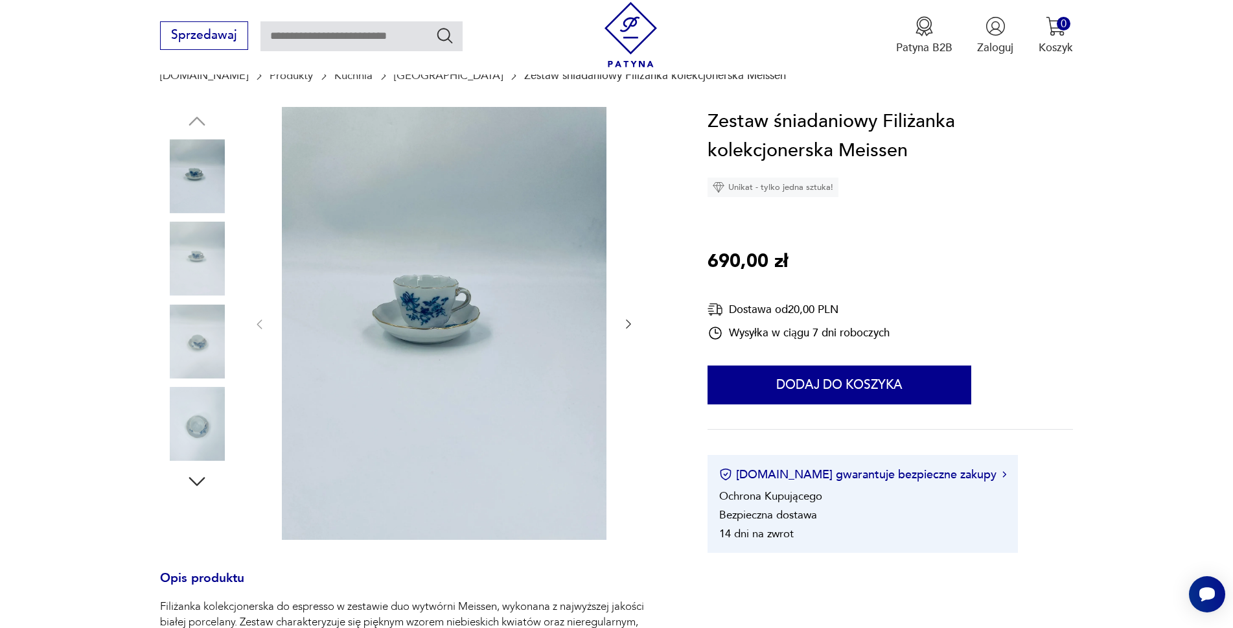
click at [208, 411] on img at bounding box center [197, 424] width 74 height 74
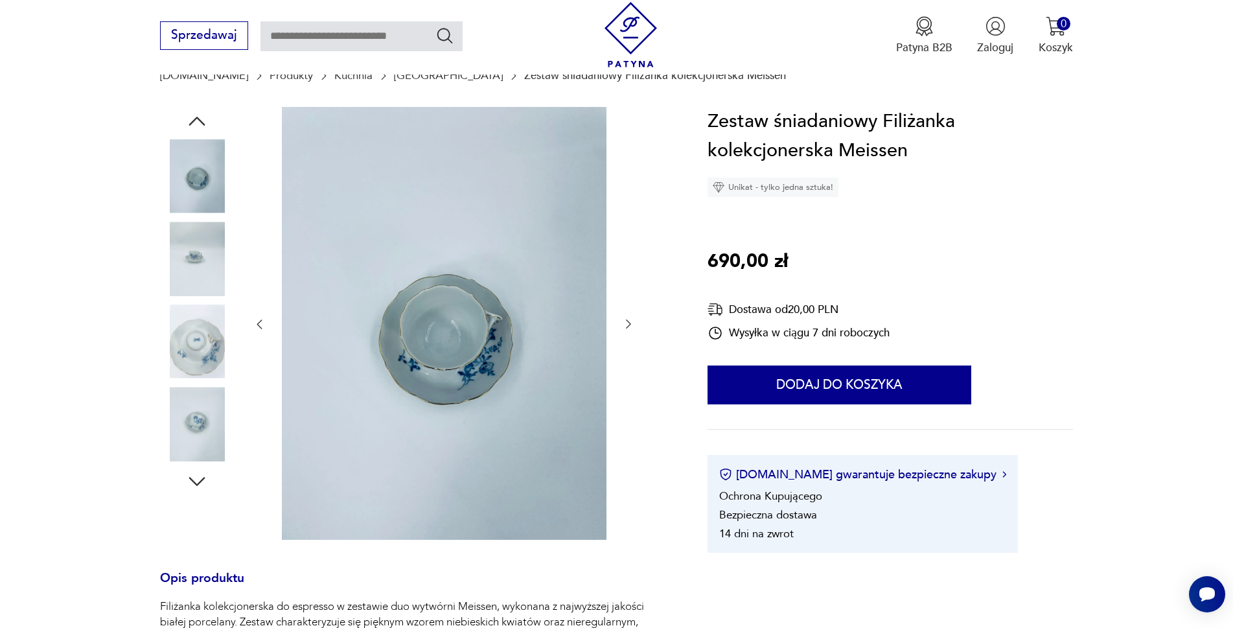
click at [192, 482] on icon "button" at bounding box center [196, 481] width 23 height 23
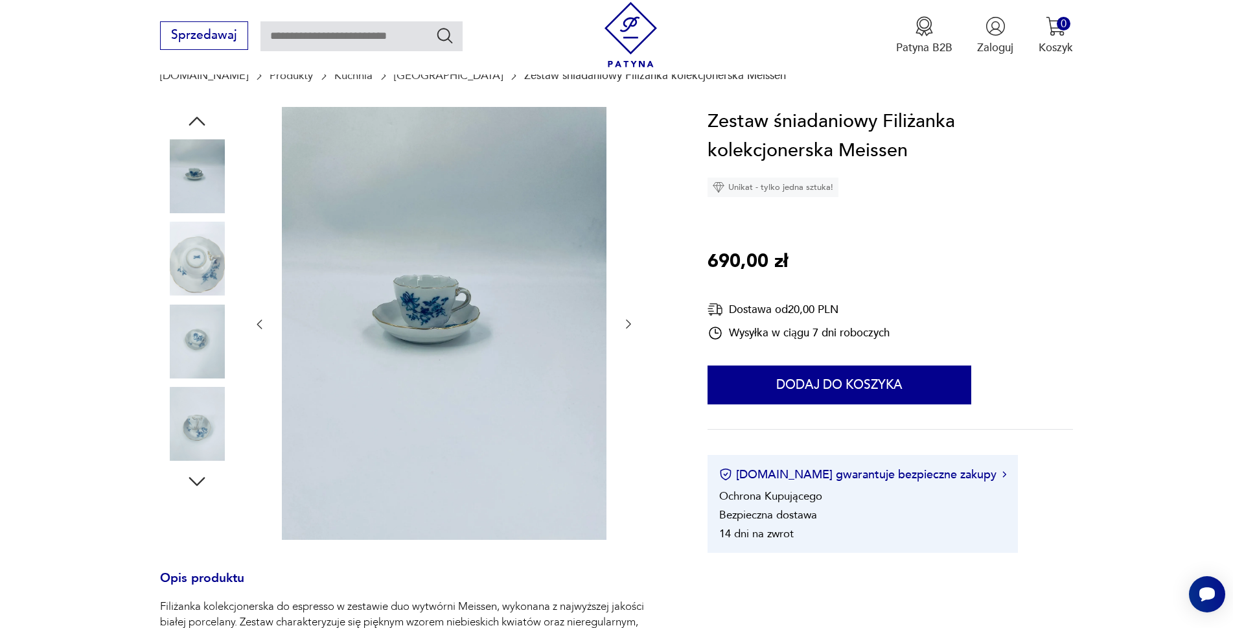
click at [192, 482] on icon "button" at bounding box center [196, 481] width 23 height 23
